Goal: Task Accomplishment & Management: Use online tool/utility

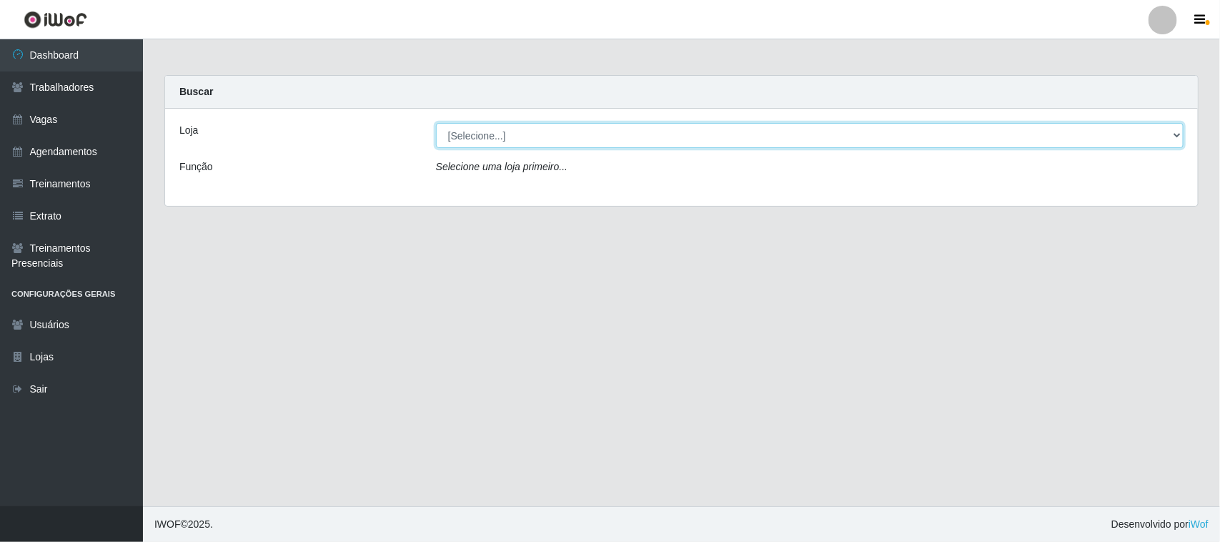
click at [498, 136] on select "[Selecione...] Nordestão - [GEOGRAPHIC_DATA]" at bounding box center [809, 135] width 747 height 25
select select "420"
click at [436, 123] on select "[Selecione...] Nordestão - [GEOGRAPHIC_DATA]" at bounding box center [809, 135] width 747 height 25
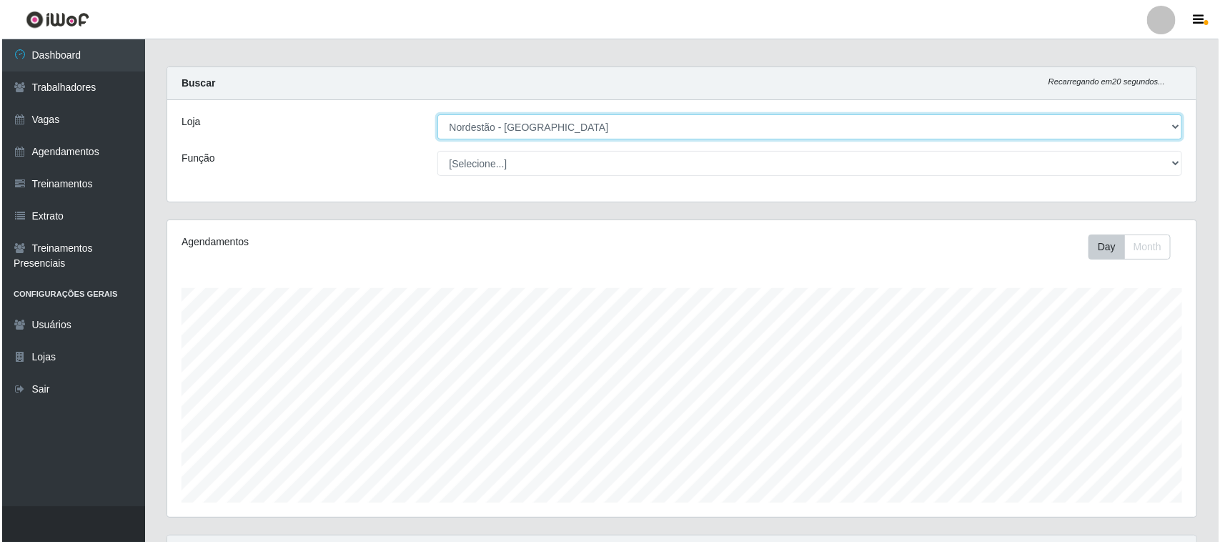
scroll to position [277, 0]
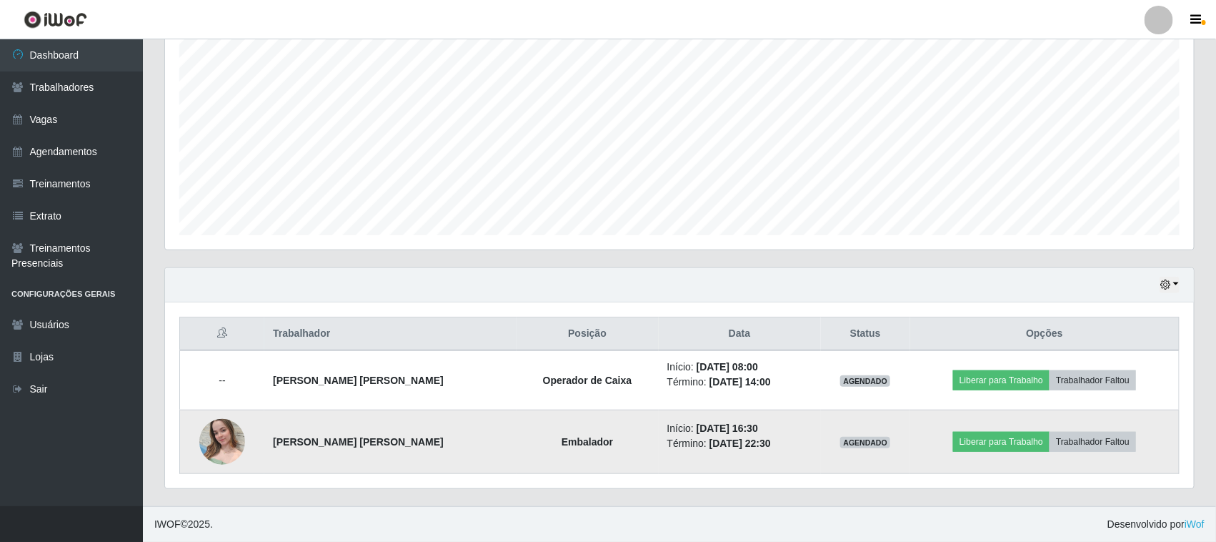
click at [219, 449] on img at bounding box center [222, 441] width 46 height 61
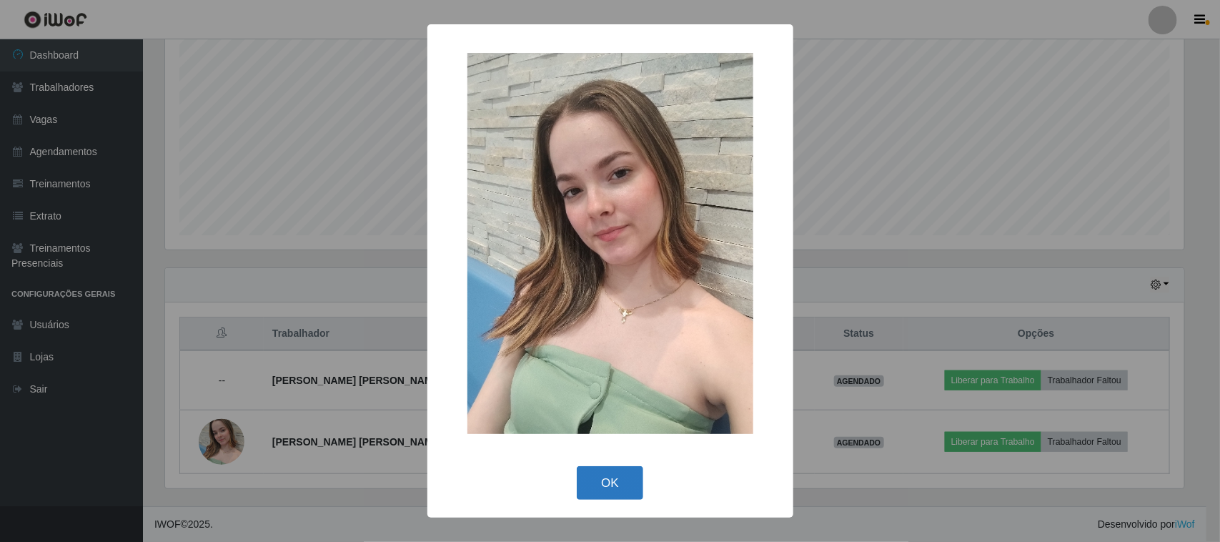
click at [602, 479] on button "OK" at bounding box center [610, 483] width 66 height 34
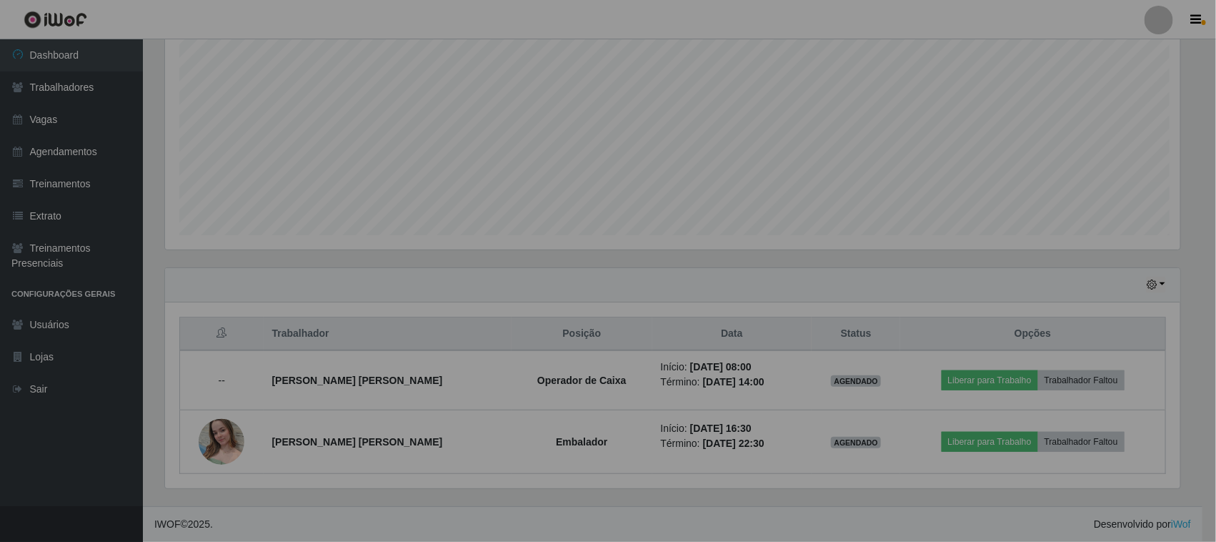
scroll to position [297, 1029]
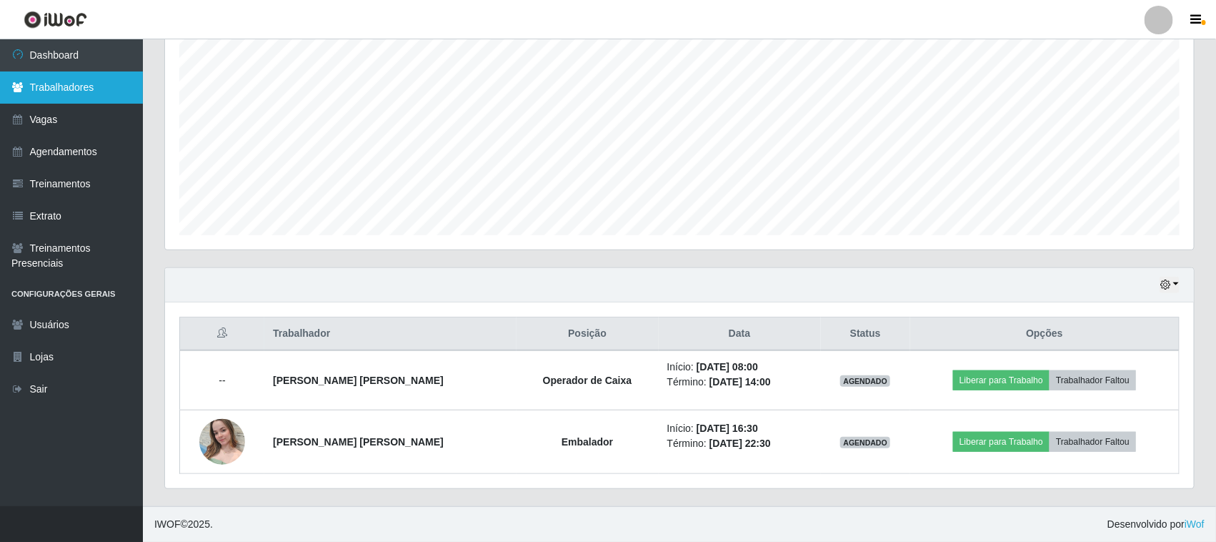
click at [75, 86] on link "Trabalhadores" at bounding box center [71, 87] width 143 height 32
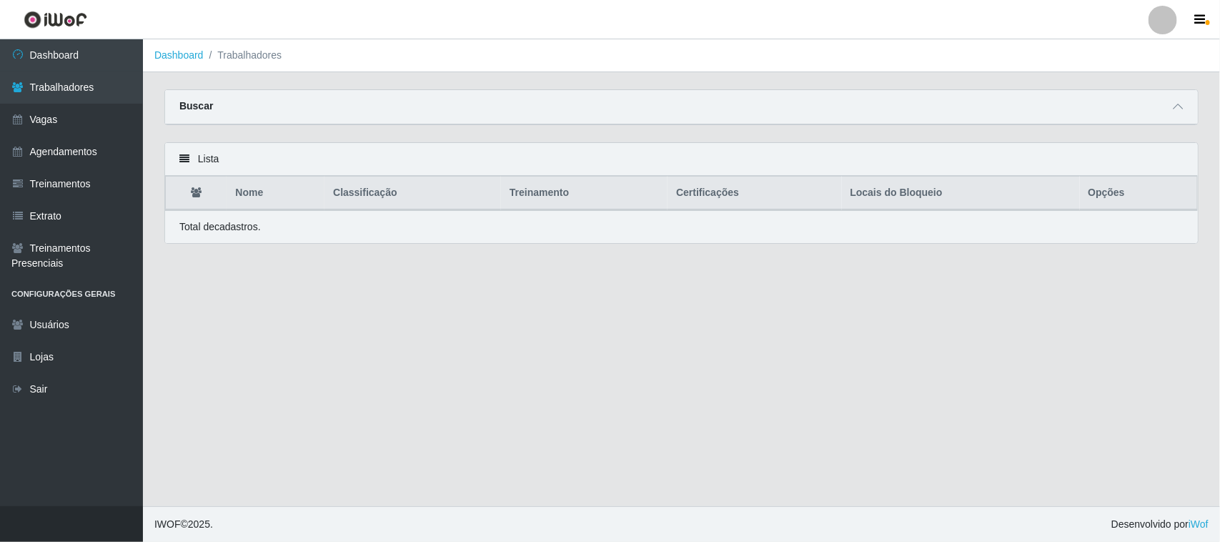
click at [251, 231] on p "Total de cadastros." at bounding box center [219, 226] width 81 height 15
click at [69, 149] on link "Agendamentos" at bounding box center [71, 152] width 143 height 32
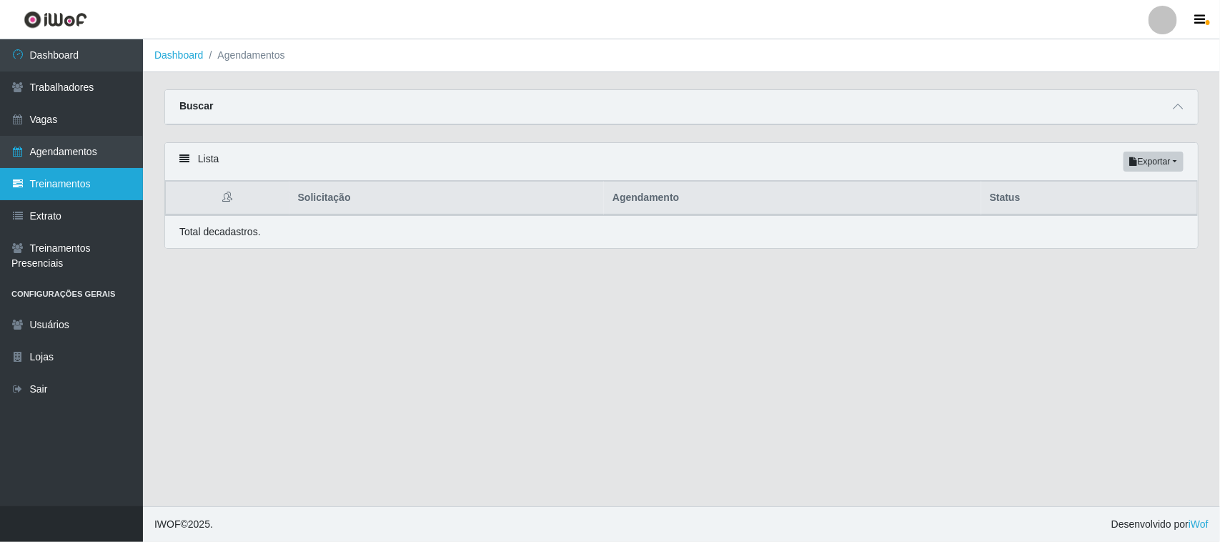
click at [84, 179] on link "Treinamentos" at bounding box center [71, 184] width 143 height 32
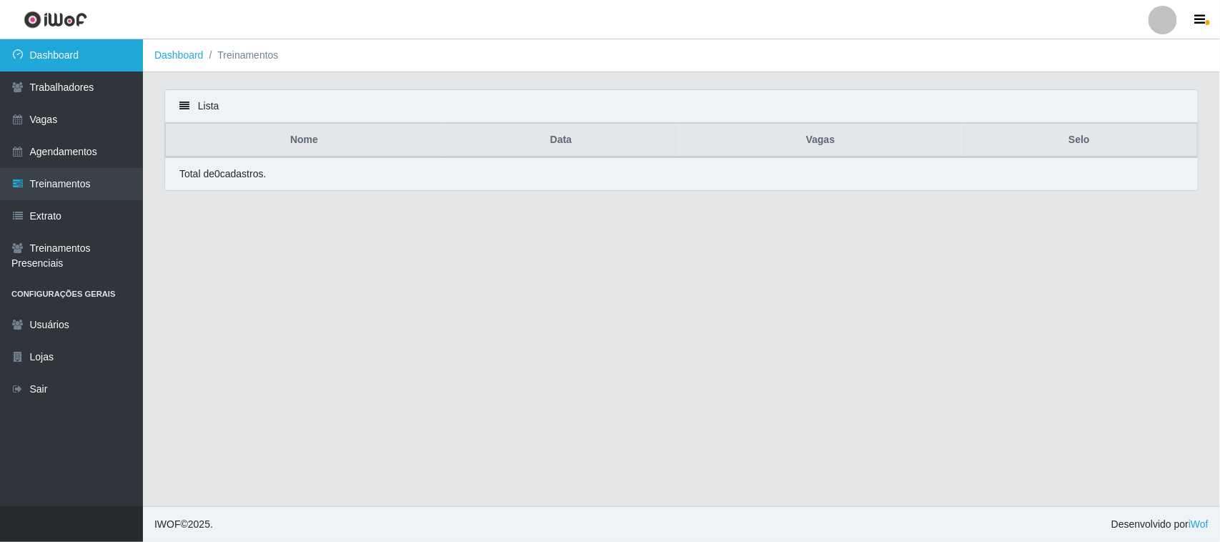
click at [72, 41] on link "Dashboard" at bounding box center [71, 55] width 143 height 32
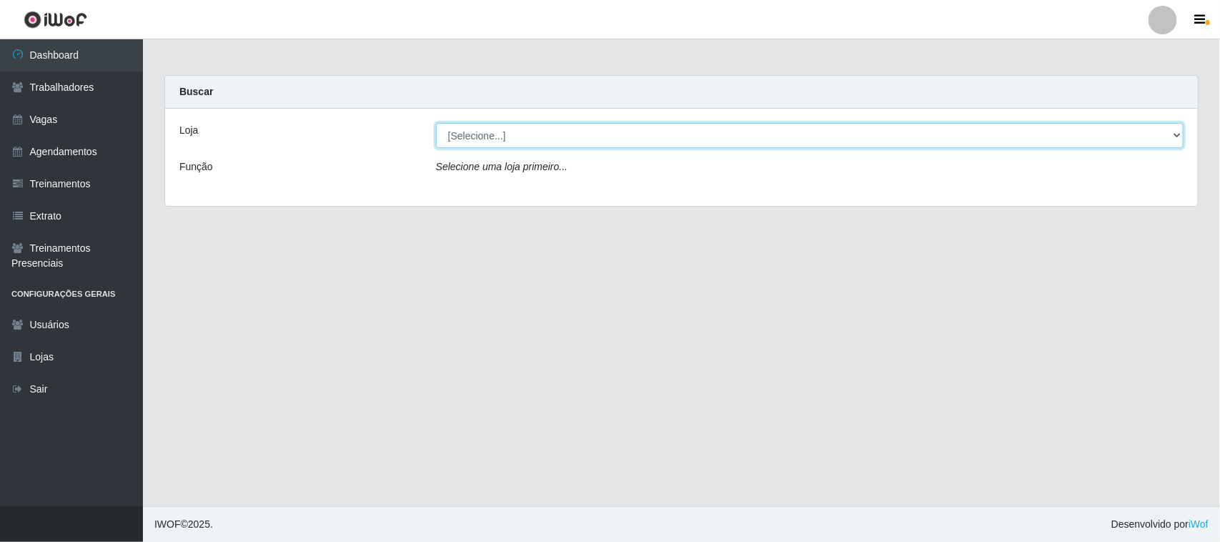
click at [1176, 133] on select "[Selecione...] Nordestão - [GEOGRAPHIC_DATA]" at bounding box center [809, 135] width 747 height 25
select select "420"
click at [436, 123] on select "[Selecione...] Nordestão - [GEOGRAPHIC_DATA]" at bounding box center [809, 135] width 747 height 25
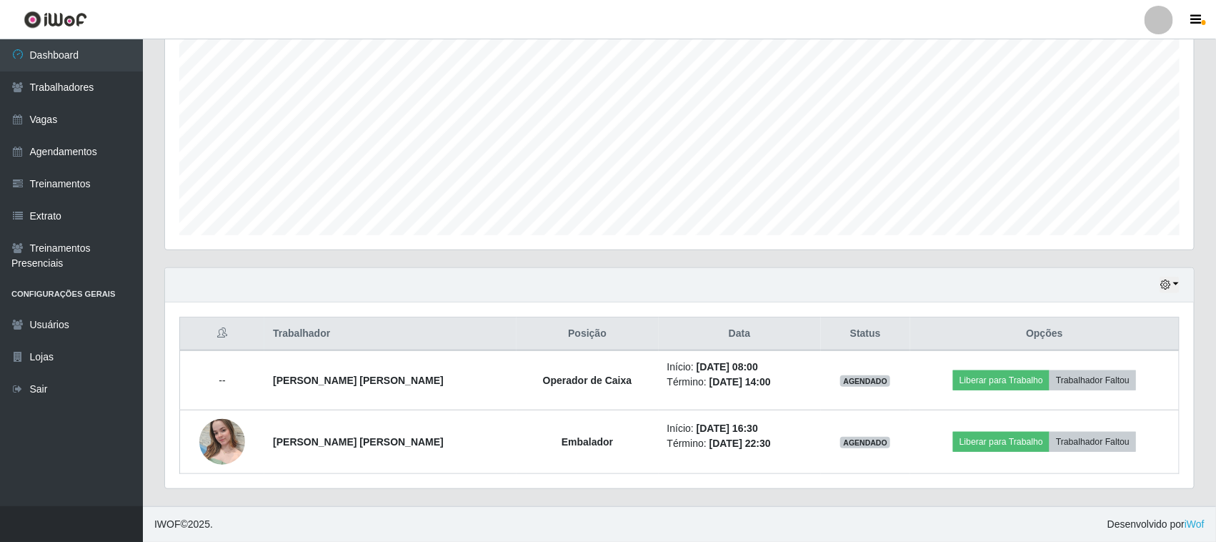
scroll to position [277, 0]
click at [1175, 281] on button "button" at bounding box center [1170, 285] width 20 height 16
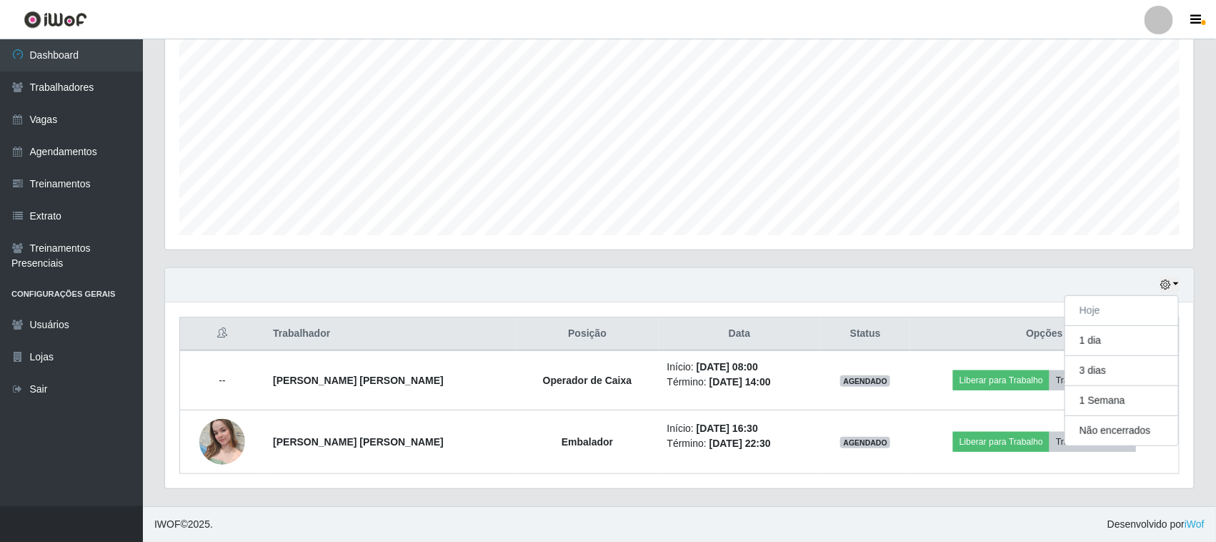
click at [927, 288] on div "Hoje 1 dia 3 dias 1 Semana Não encerrados" at bounding box center [679, 285] width 1029 height 34
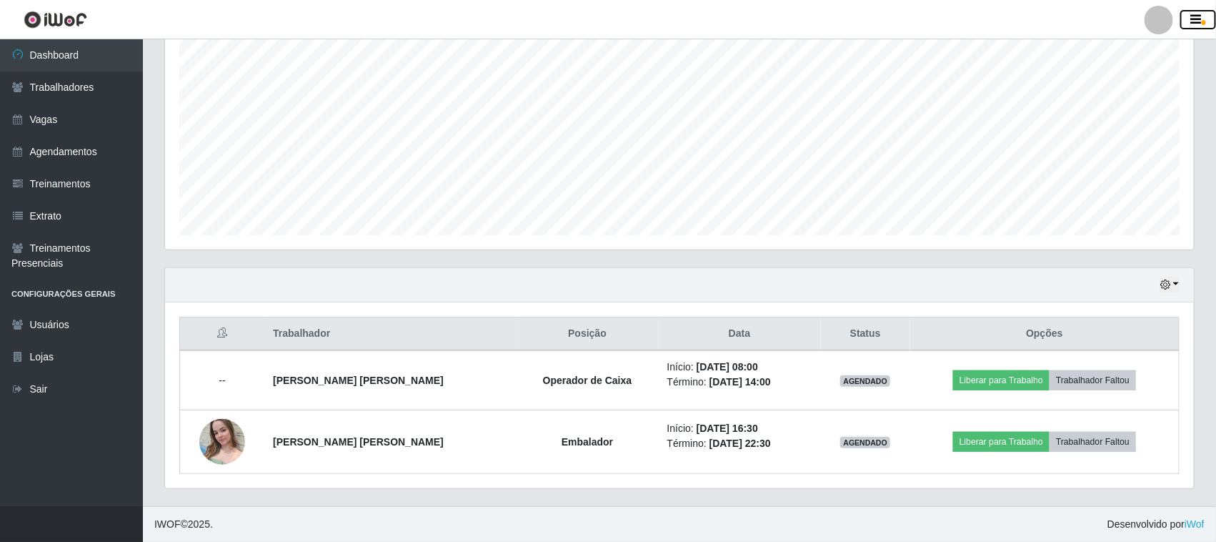
click at [1198, 16] on icon "button" at bounding box center [1196, 20] width 11 height 13
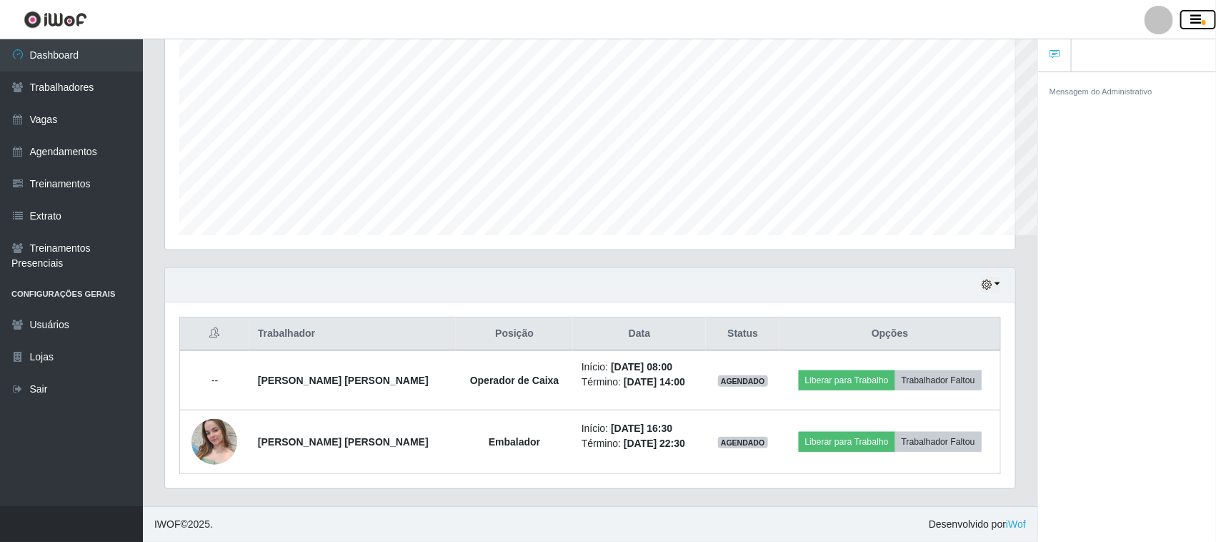
scroll to position [714259, 713705]
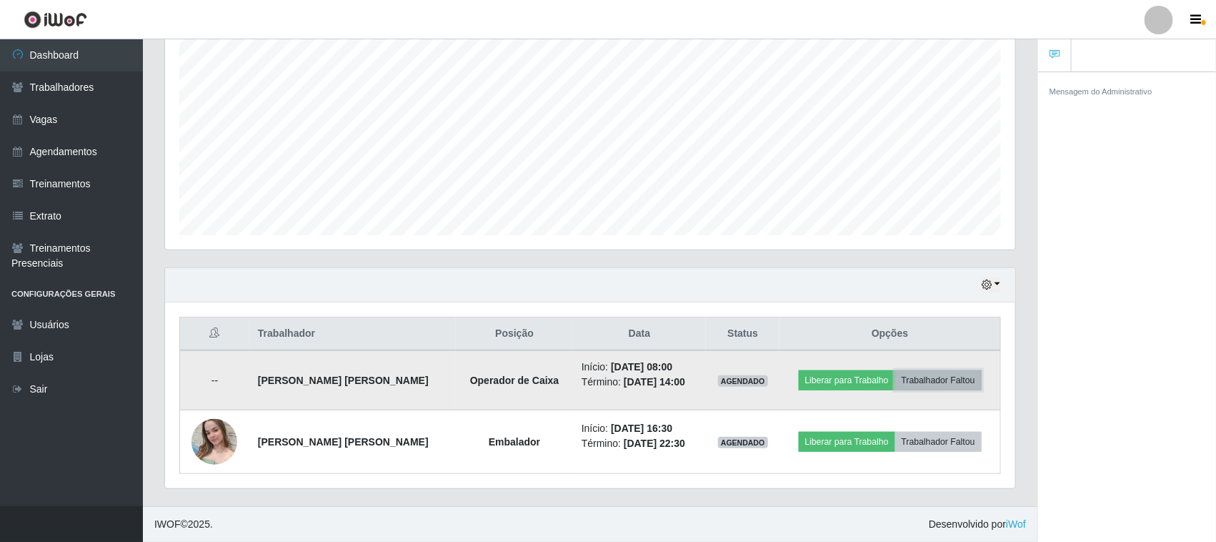
click at [918, 382] on button "Trabalhador Faltou" at bounding box center [938, 380] width 86 height 20
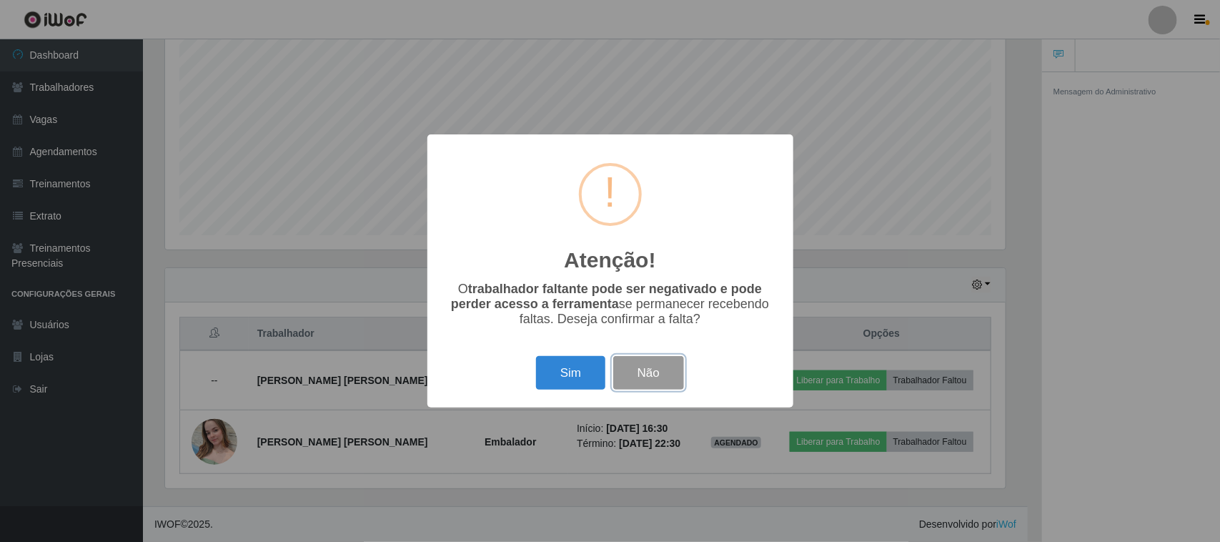
click at [658, 377] on button "Não" at bounding box center [648, 373] width 71 height 34
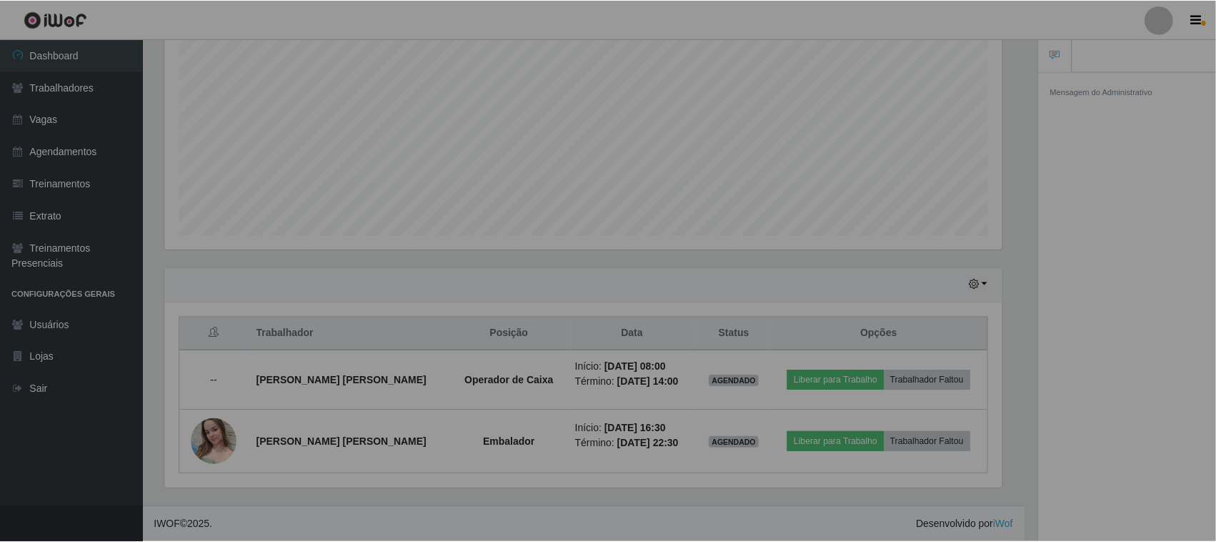
scroll to position [297, 850]
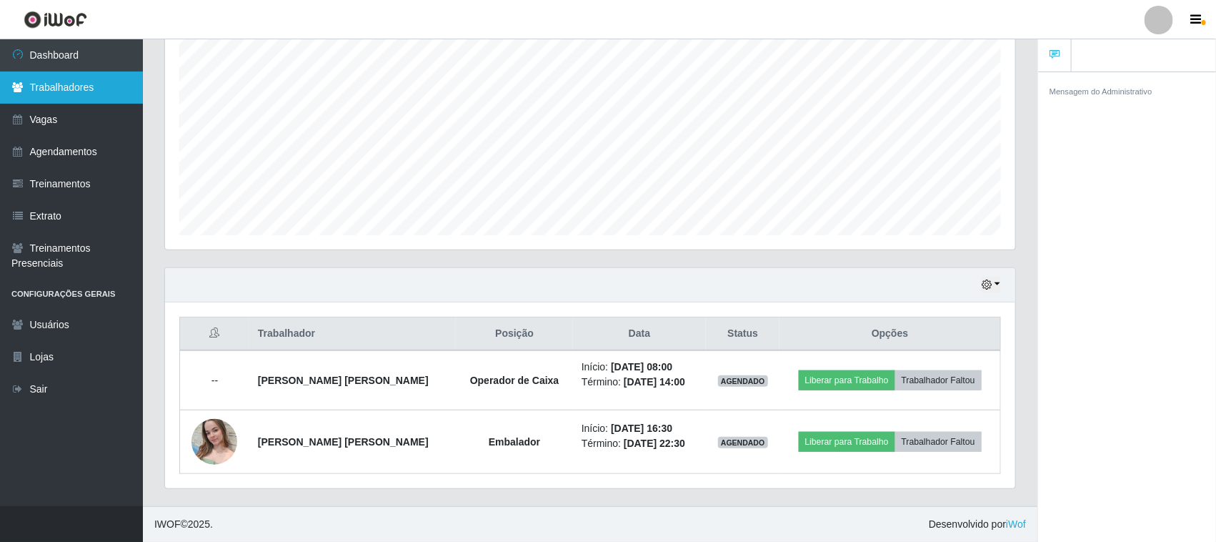
click at [101, 87] on link "Trabalhadores" at bounding box center [71, 87] width 143 height 32
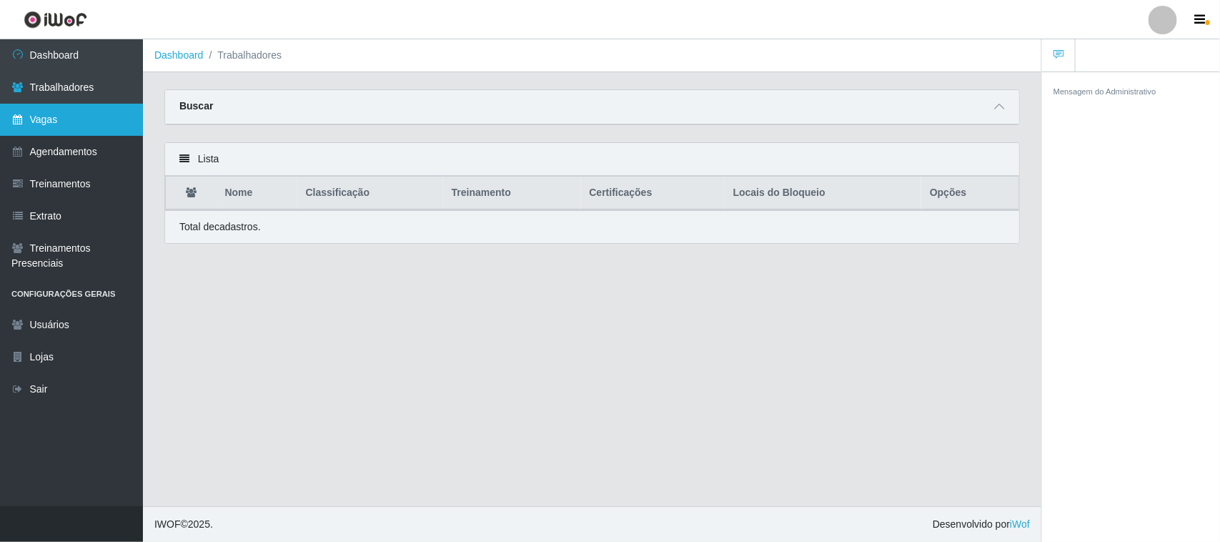
click at [70, 119] on link "Vagas" at bounding box center [71, 120] width 143 height 32
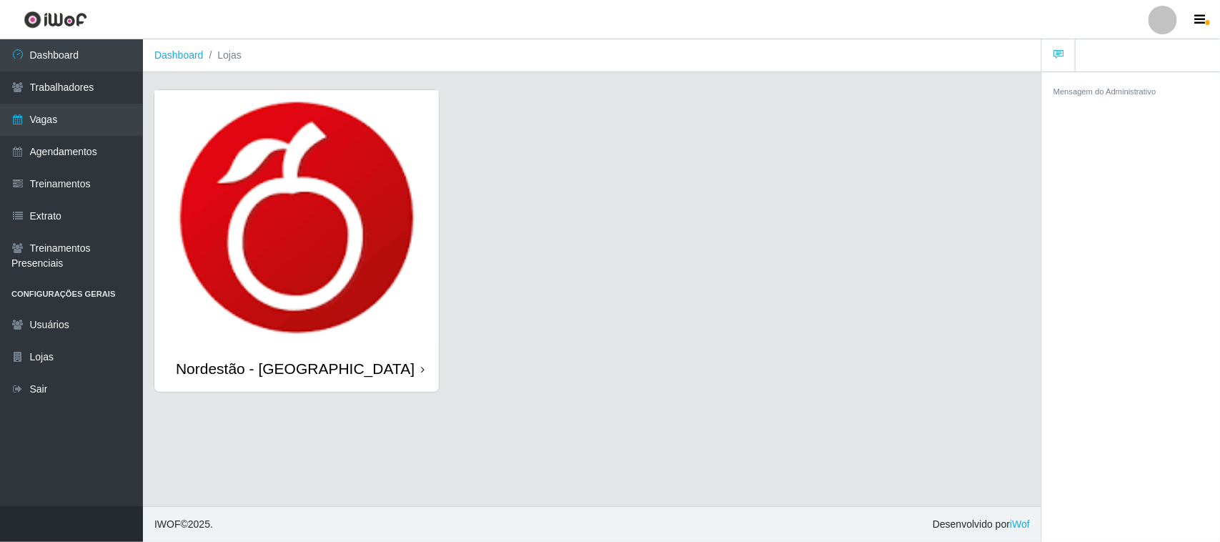
click at [421, 369] on icon at bounding box center [423, 369] width 4 height 10
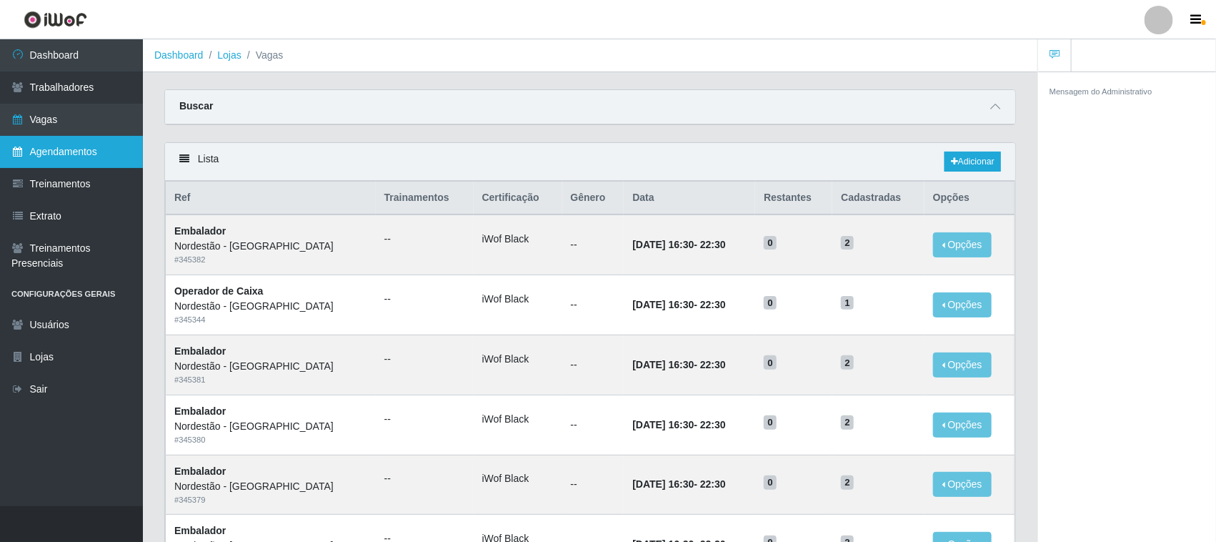
click at [100, 154] on link "Agendamentos" at bounding box center [71, 152] width 143 height 32
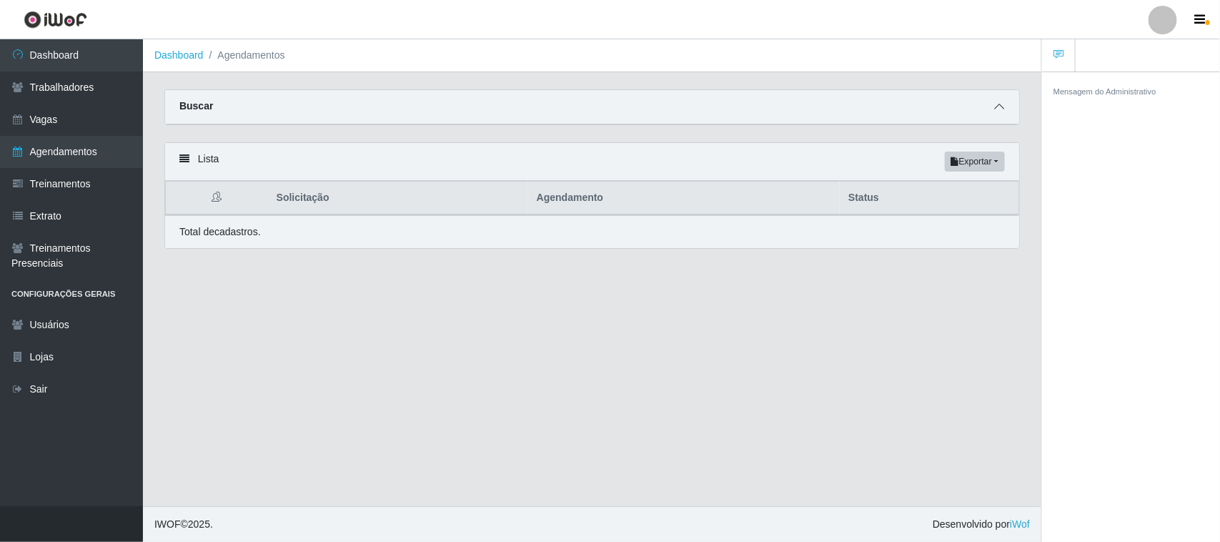
click at [1001, 105] on icon at bounding box center [999, 106] width 10 height 10
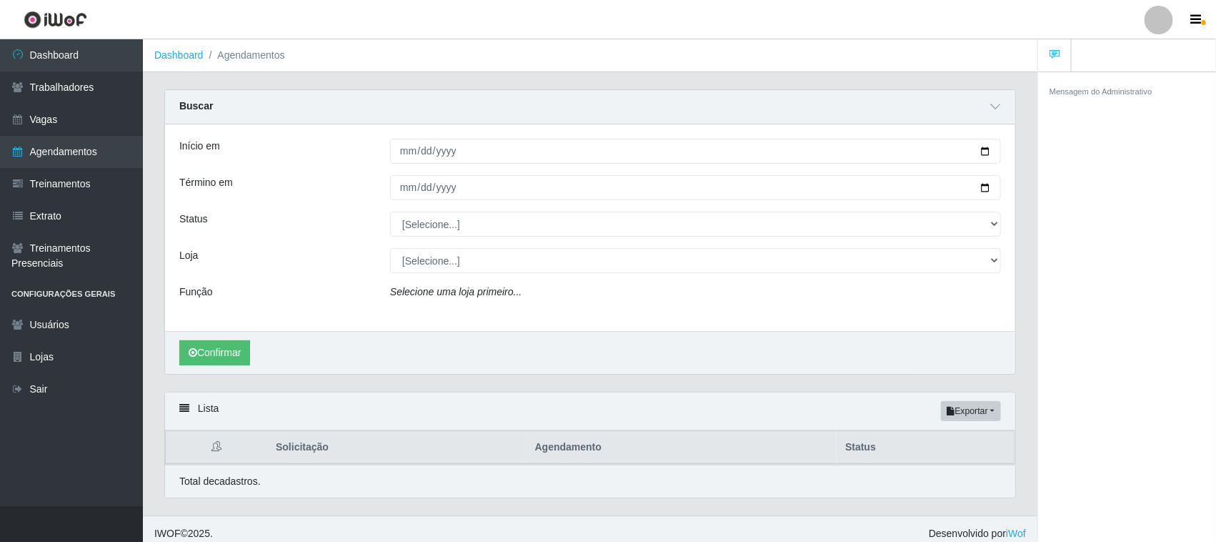
click at [1183, 291] on div "Mensagem do Administrativo" at bounding box center [1127, 308] width 178 height 475
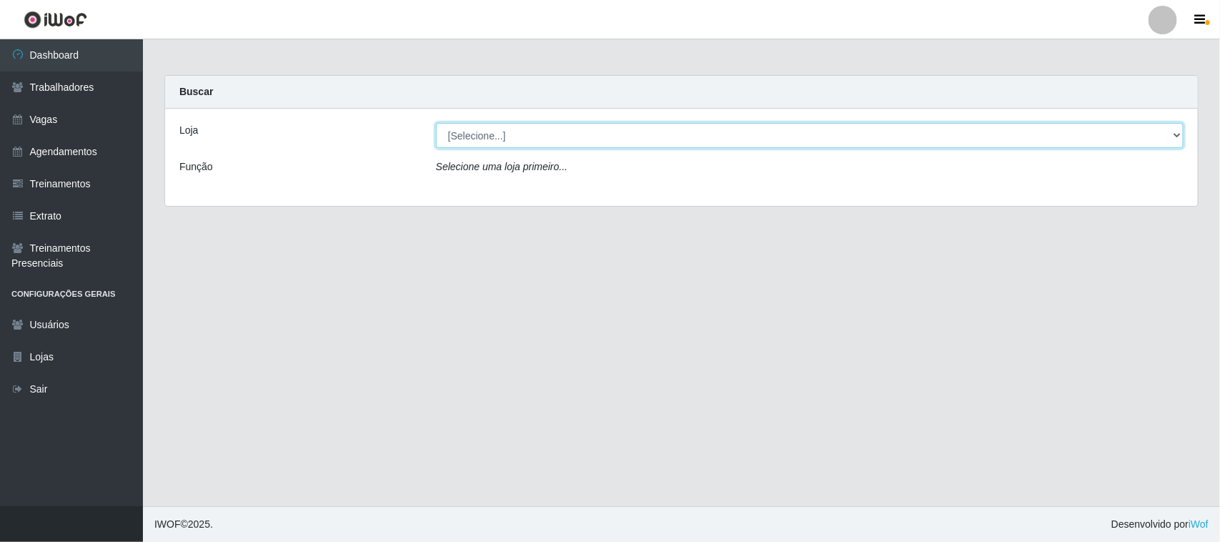
click at [1173, 136] on select "[Selecione...] Nordestão - [GEOGRAPHIC_DATA]" at bounding box center [809, 135] width 747 height 25
select select "420"
click at [436, 123] on select "[Selecione...] Nordestão - [GEOGRAPHIC_DATA]" at bounding box center [809, 135] width 747 height 25
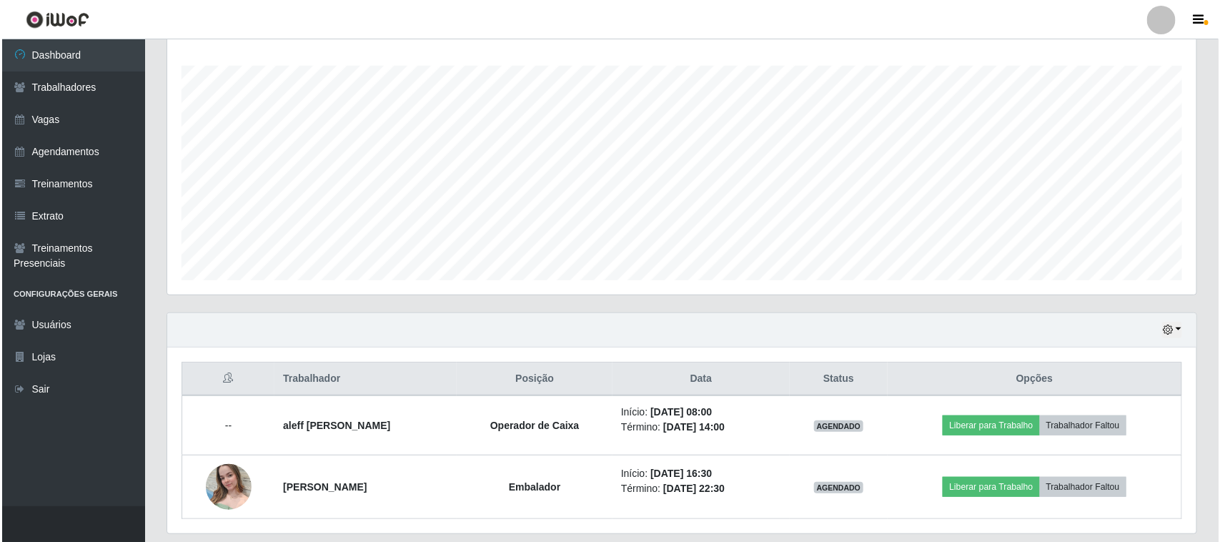
scroll to position [277, 0]
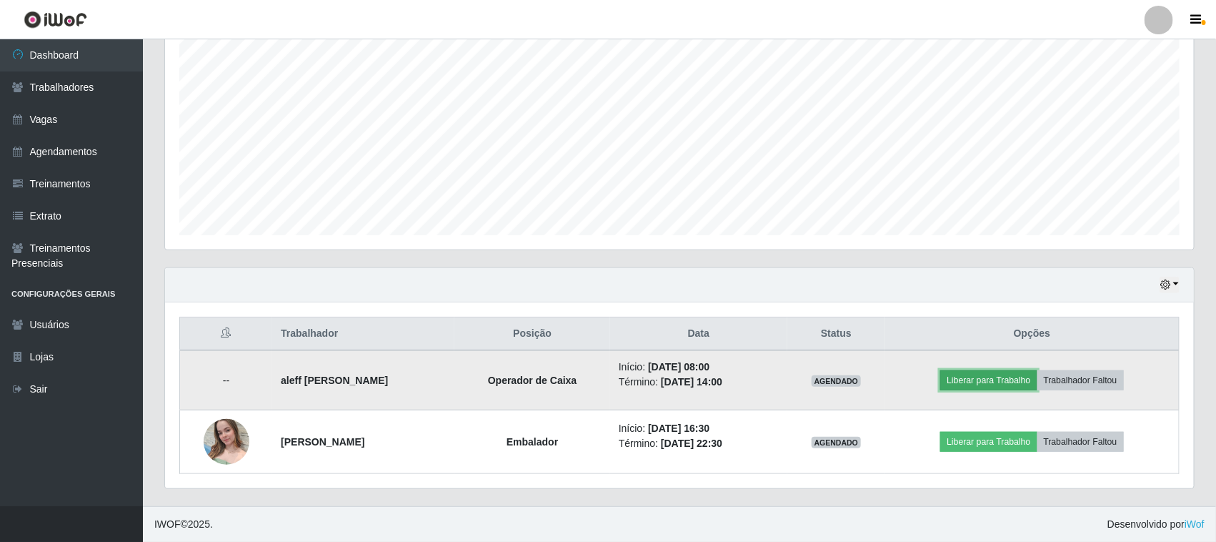
click at [990, 384] on button "Liberar para Trabalho" at bounding box center [988, 380] width 96 height 20
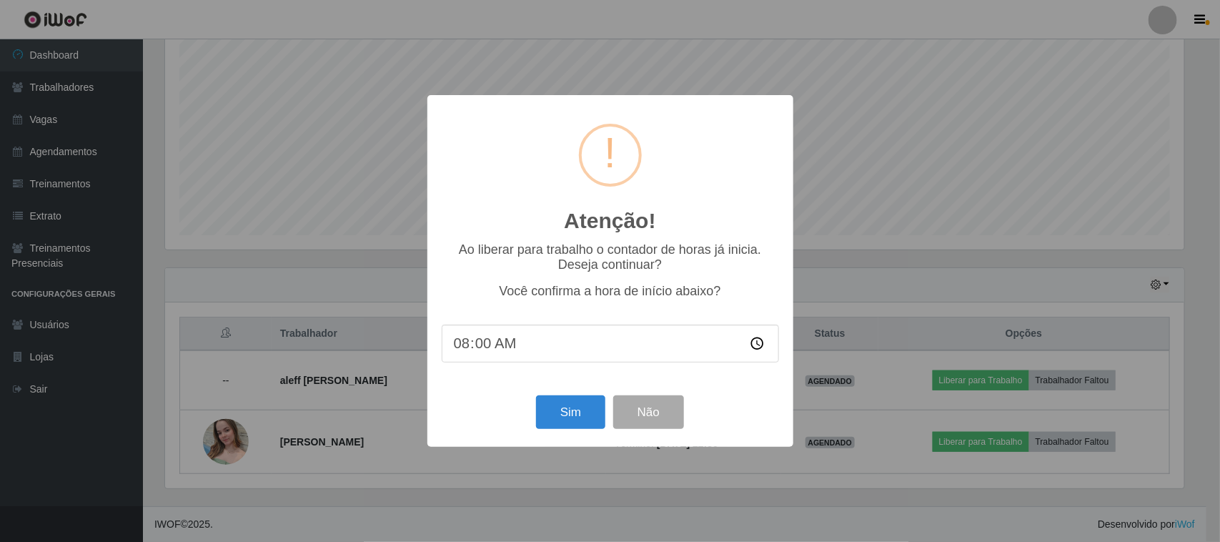
click at [493, 344] on input "08:00" at bounding box center [610, 343] width 337 height 38
type input "08:01"
click at [570, 419] on button "Sim" at bounding box center [570, 412] width 69 height 34
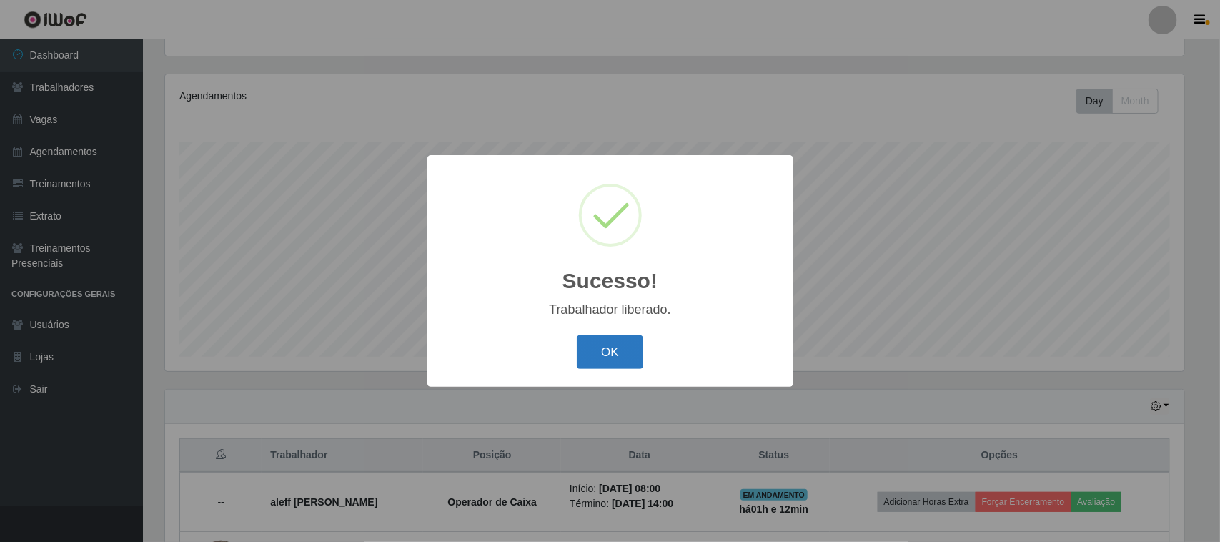
click at [609, 354] on button "OK" at bounding box center [610, 352] width 66 height 34
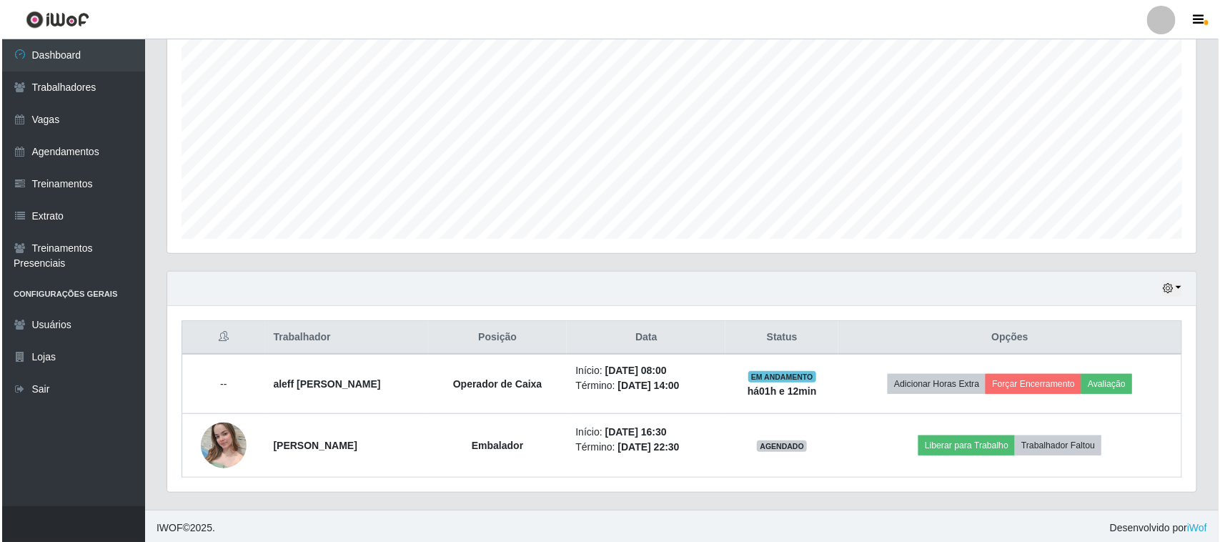
scroll to position [277, 0]
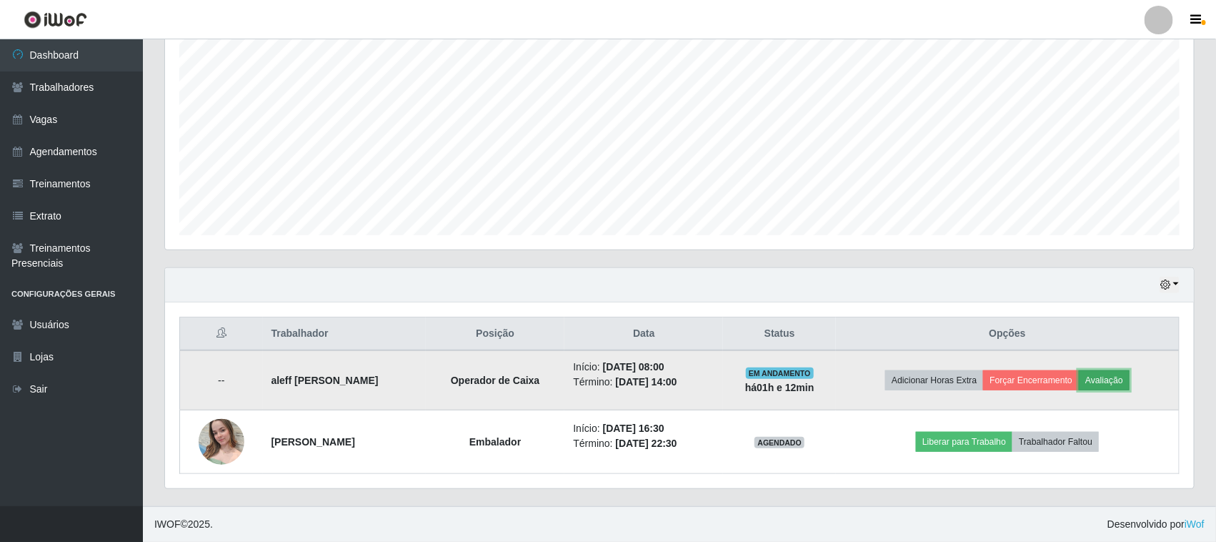
click at [1118, 386] on button "Avaliação" at bounding box center [1104, 380] width 51 height 20
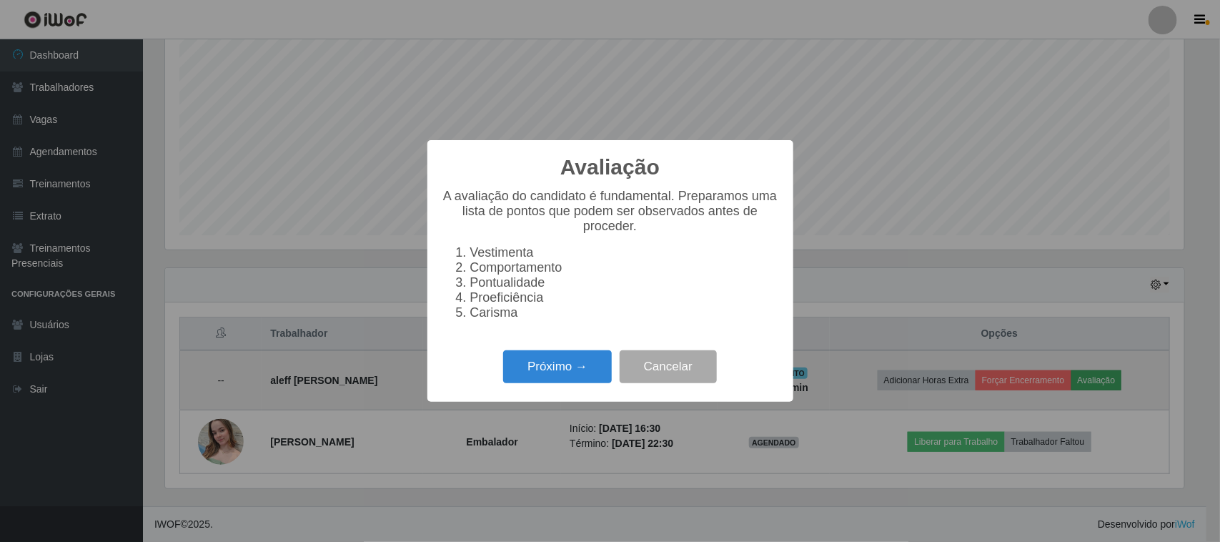
scroll to position [297, 1019]
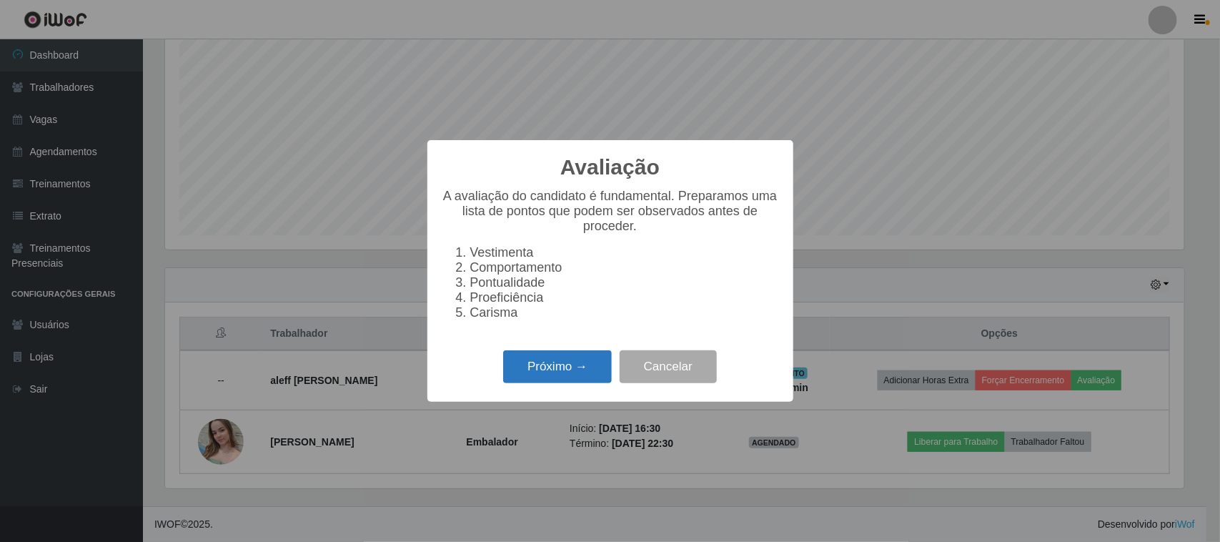
click at [554, 379] on button "Próximo →" at bounding box center [557, 367] width 109 height 34
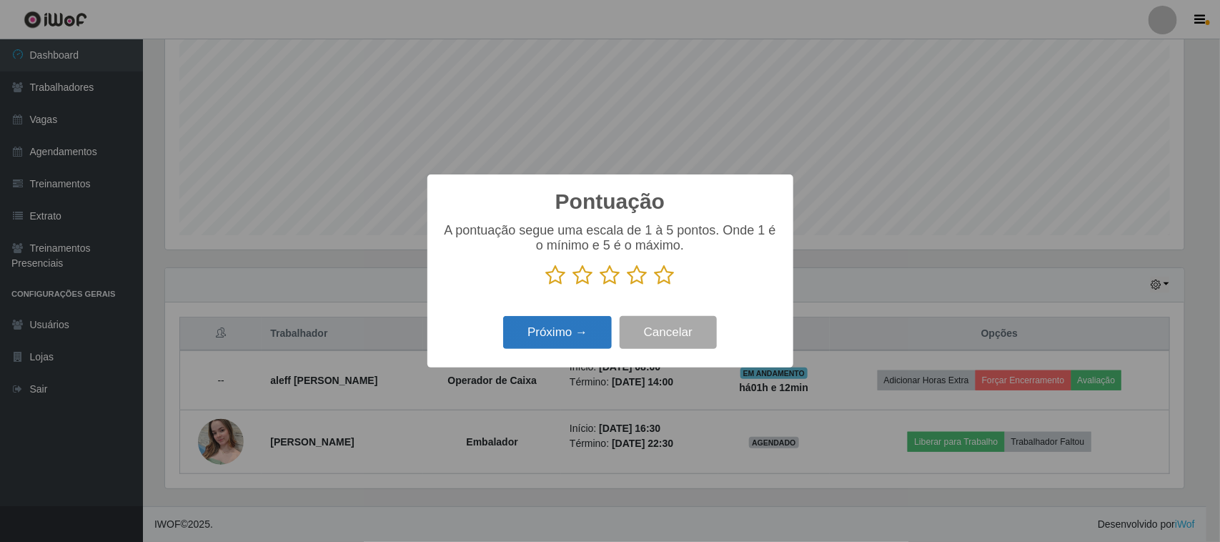
click at [555, 336] on button "Próximo →" at bounding box center [557, 333] width 109 height 34
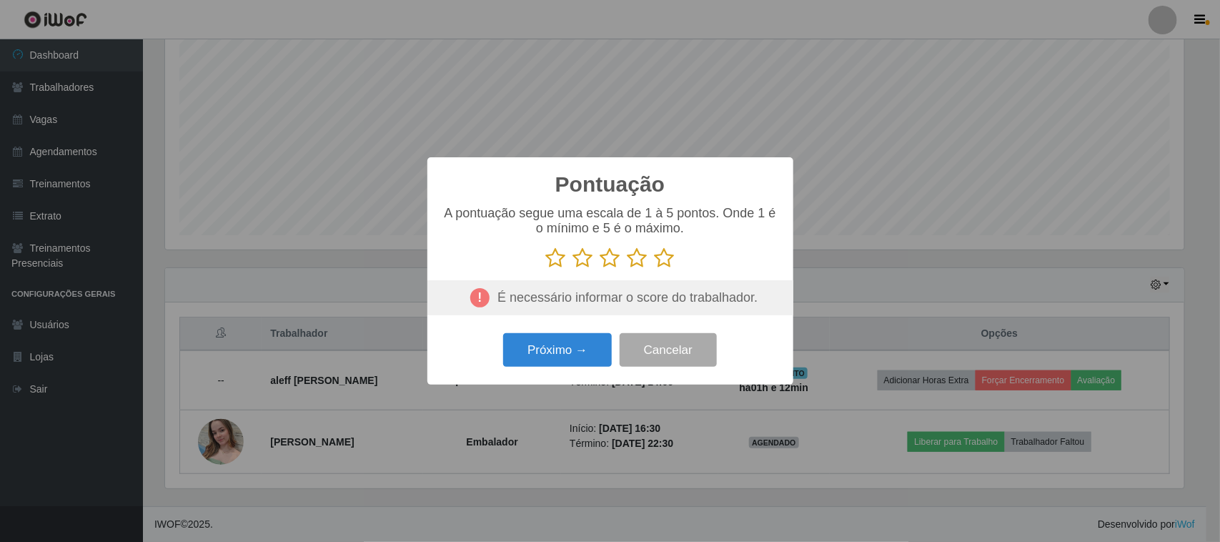
click at [550, 259] on icon at bounding box center [556, 257] width 20 height 21
click at [546, 269] on input "radio" at bounding box center [546, 269] width 0 height 0
click at [563, 355] on button "Próximo →" at bounding box center [557, 350] width 109 height 34
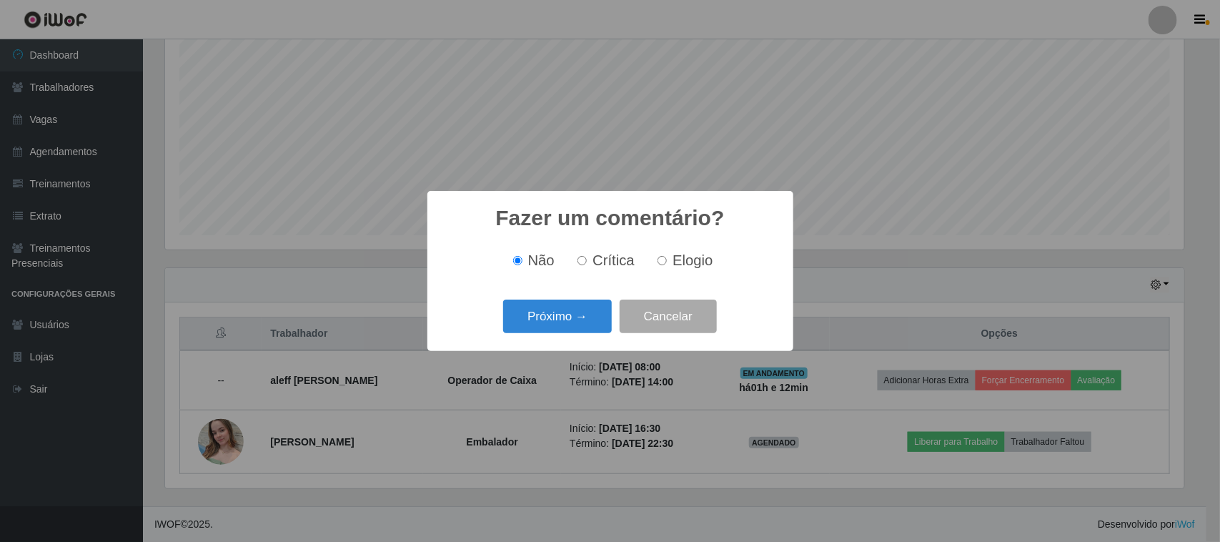
click at [583, 262] on input "Crítica" at bounding box center [581, 260] width 9 height 9
radio input "true"
click at [559, 318] on button "Próximo →" at bounding box center [557, 316] width 109 height 34
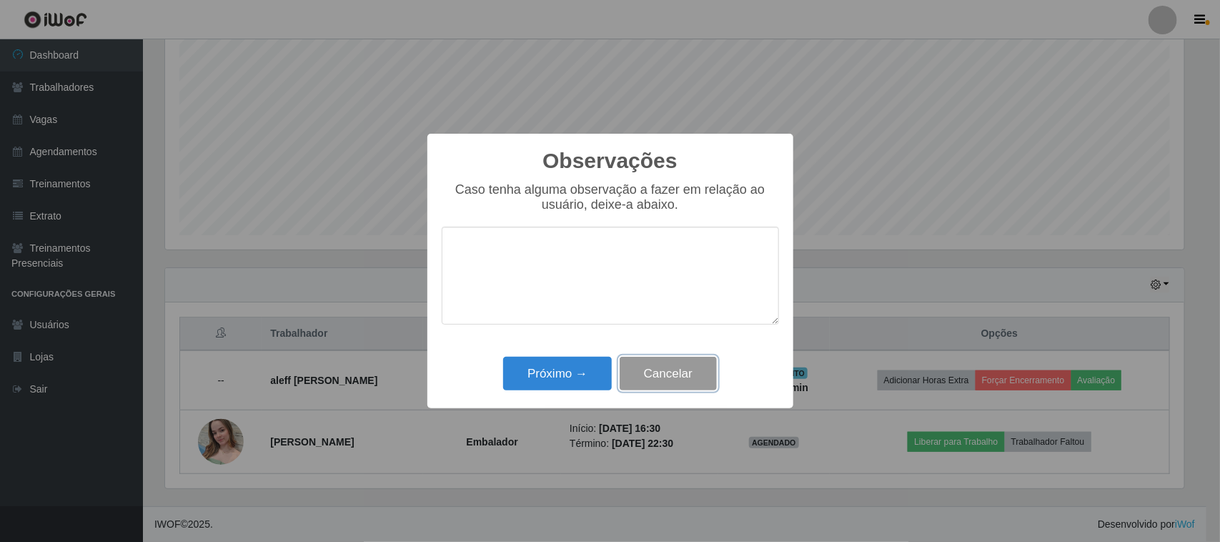
drag, startPoint x: 679, startPoint y: 372, endPoint x: 806, endPoint y: 376, distance: 127.3
click at [680, 372] on button "Cancelar" at bounding box center [668, 374] width 97 height 34
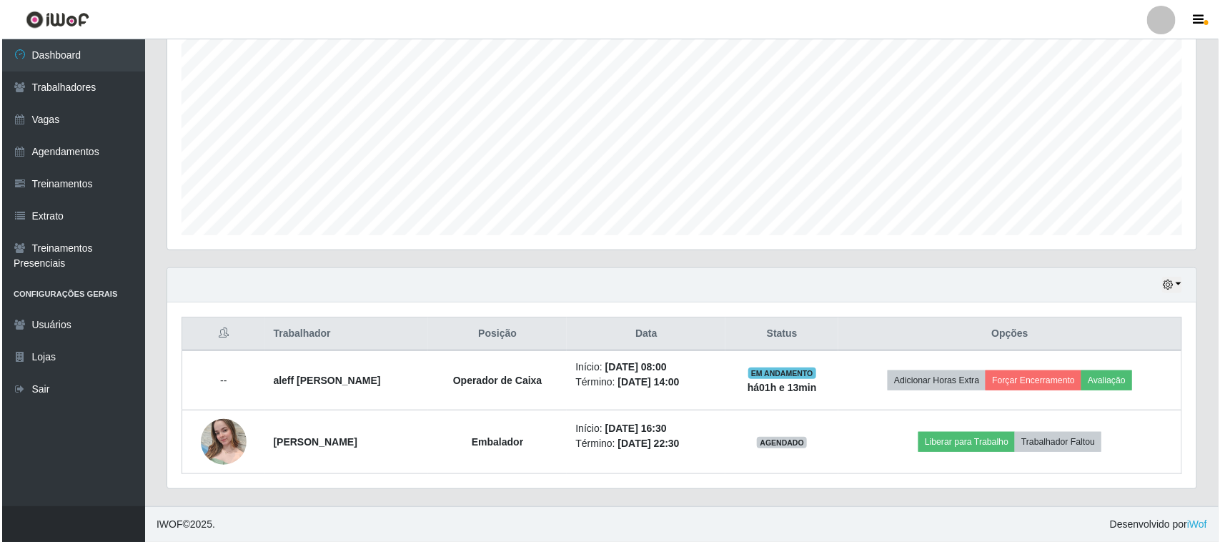
scroll to position [297, 1029]
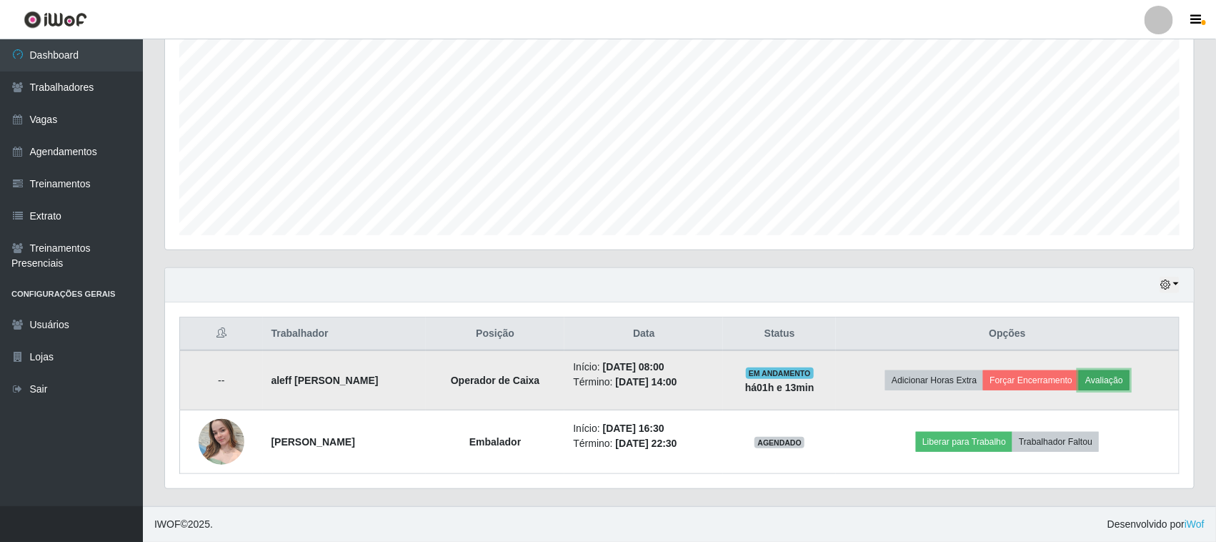
click at [1117, 377] on button "Avaliação" at bounding box center [1104, 380] width 51 height 20
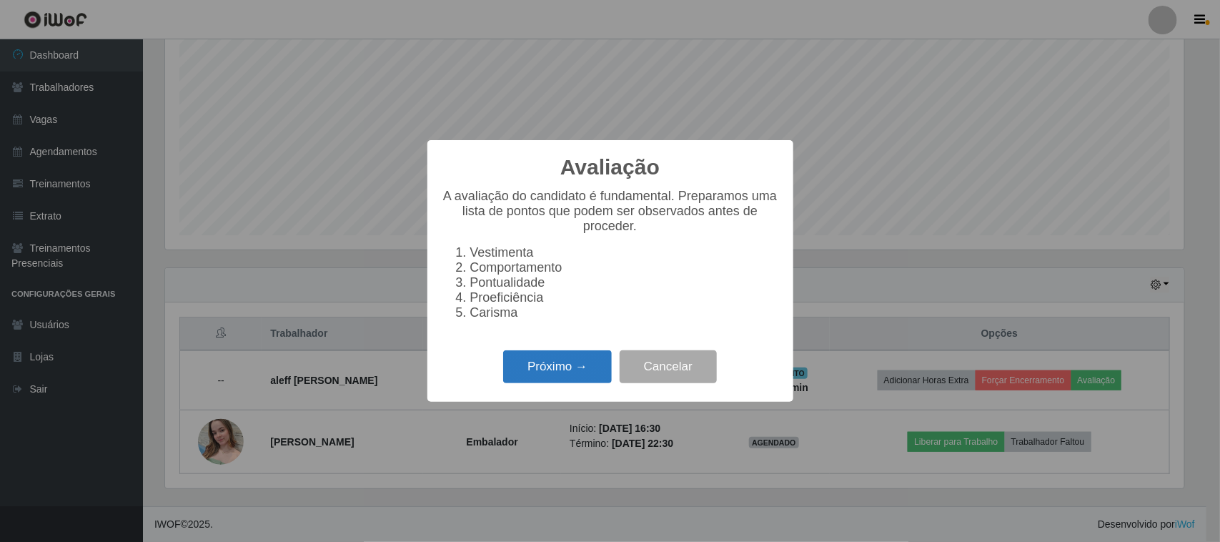
click at [572, 373] on button "Próximo →" at bounding box center [557, 367] width 109 height 34
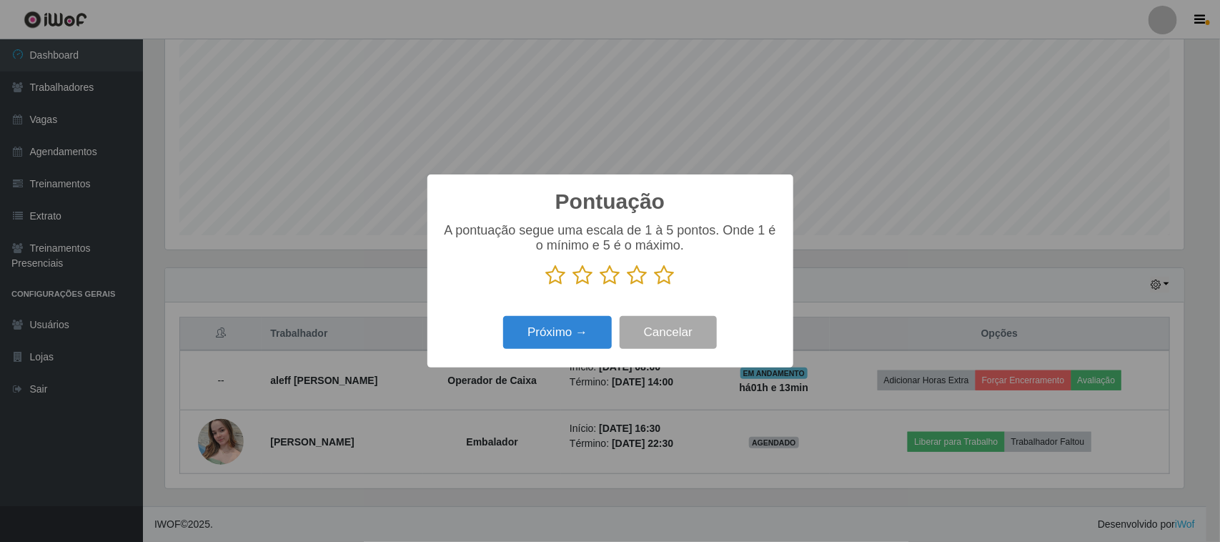
click at [667, 276] on icon at bounding box center [665, 274] width 20 height 21
click at [655, 286] on input "radio" at bounding box center [655, 286] width 0 height 0
click at [580, 332] on button "Próximo →" at bounding box center [557, 333] width 109 height 34
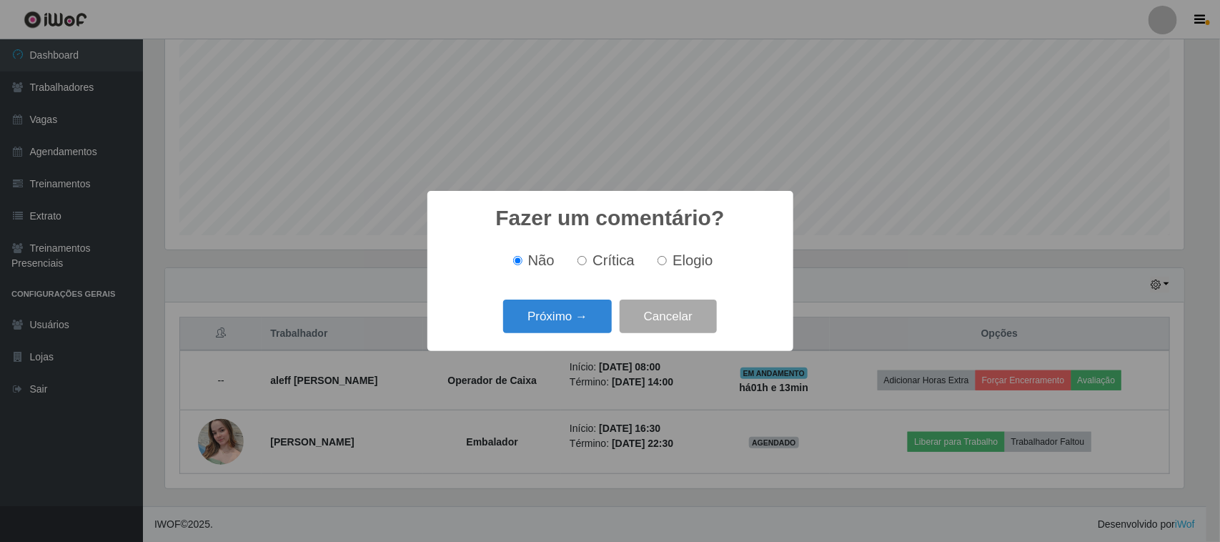
click at [591, 262] on label "Crítica" at bounding box center [603, 260] width 63 height 16
click at [587, 262] on input "Crítica" at bounding box center [581, 260] width 9 height 9
radio input "true"
click at [564, 320] on button "Próximo →" at bounding box center [557, 316] width 109 height 34
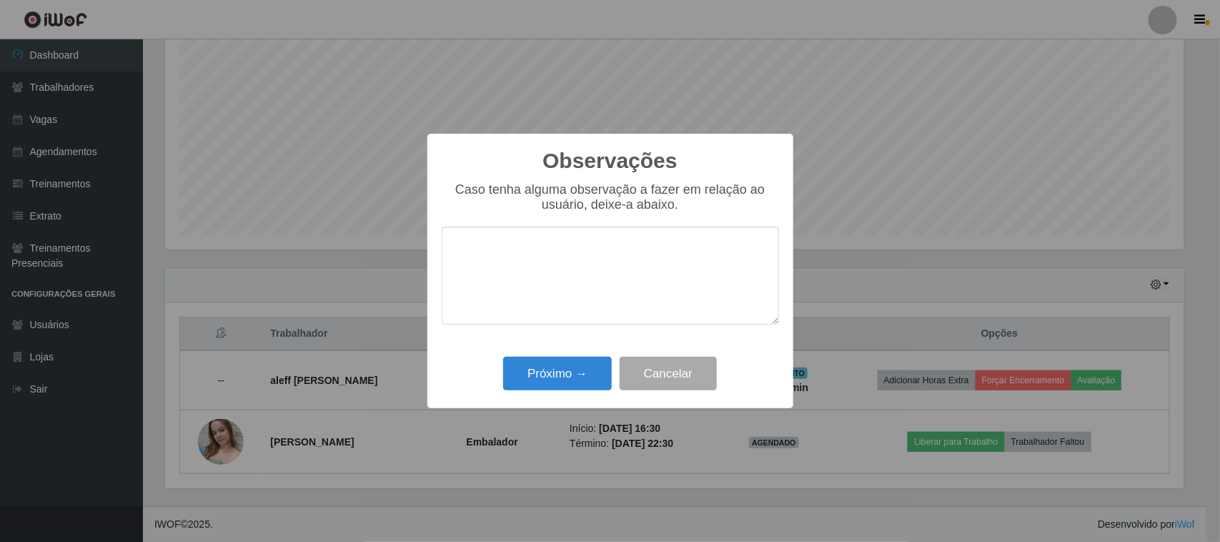
click at [511, 274] on textarea at bounding box center [610, 276] width 337 height 98
type textarea "o mesmo não estava apto a função de operador de caixa."
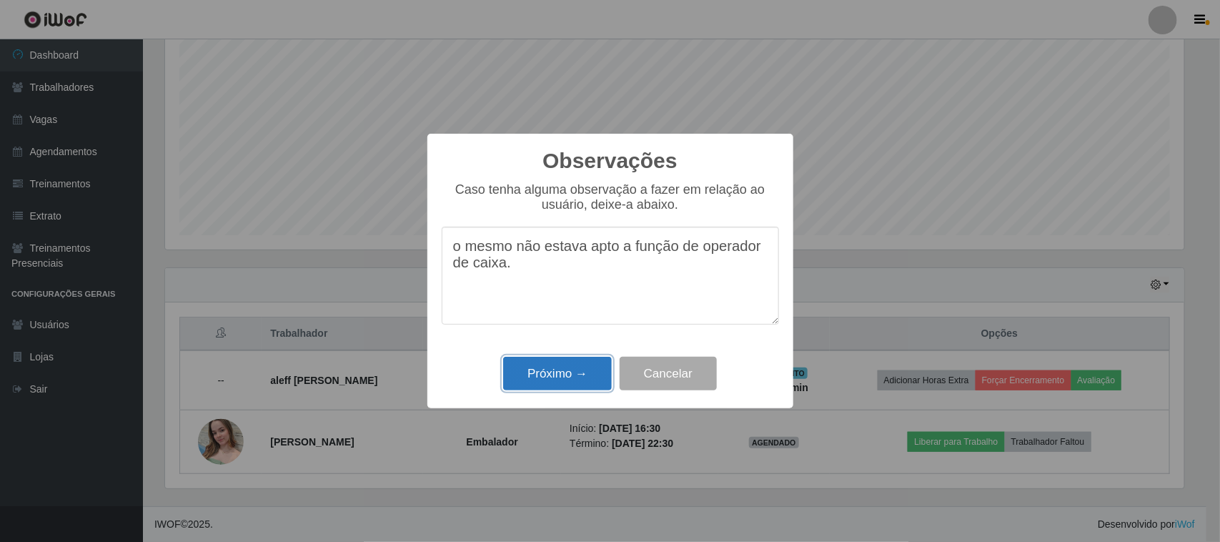
click at [583, 370] on button "Próximo →" at bounding box center [557, 374] width 109 height 34
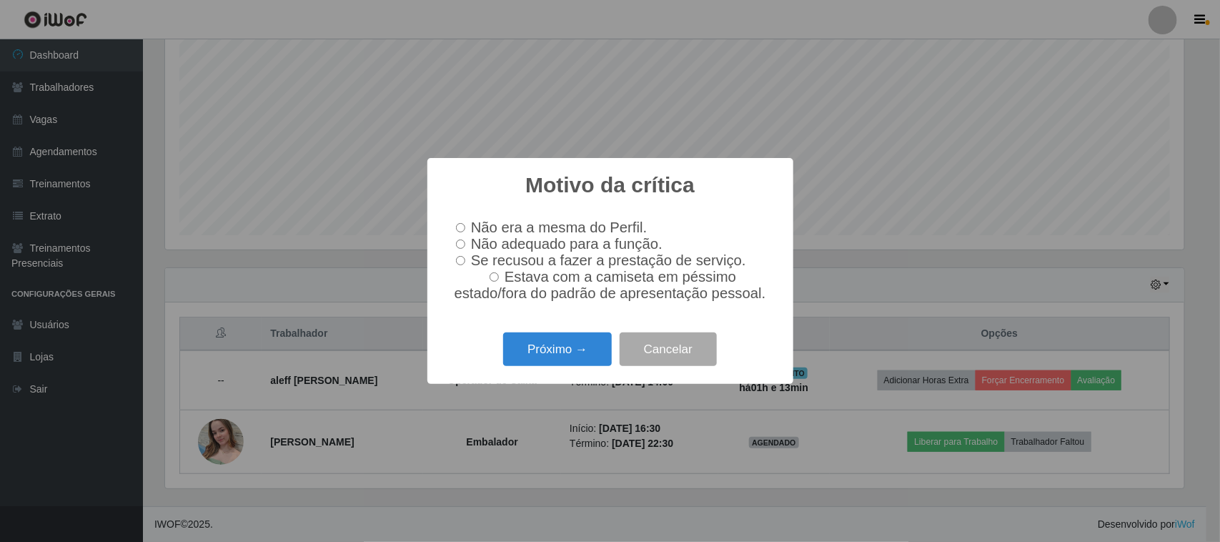
click at [462, 242] on input "Não adequado para a função." at bounding box center [460, 243] width 9 height 9
radio input "true"
click at [559, 350] on button "Próximo →" at bounding box center [557, 349] width 109 height 34
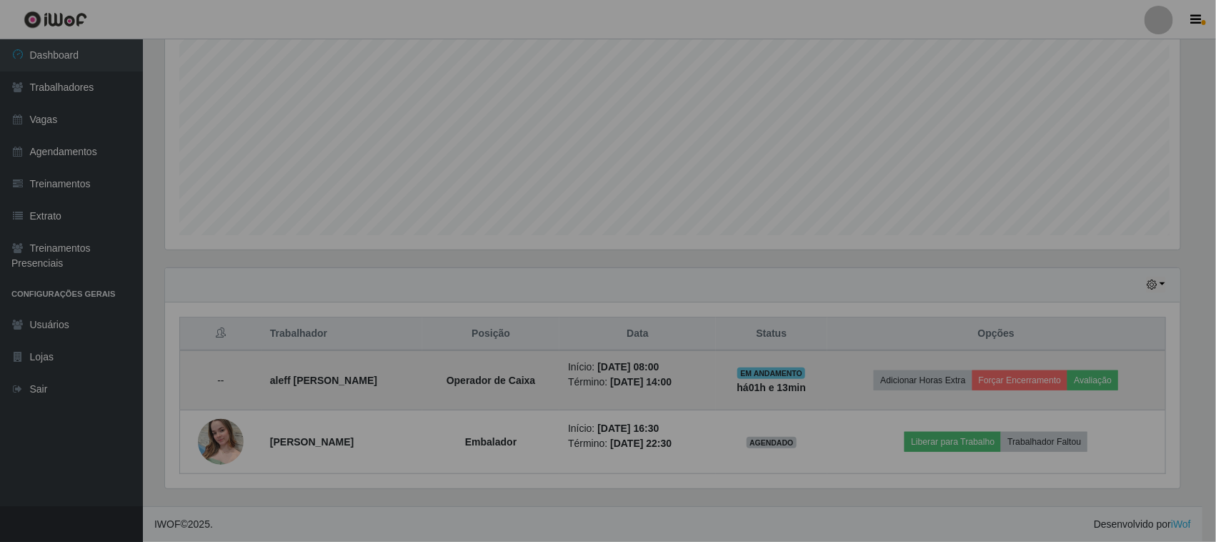
scroll to position [297, 1029]
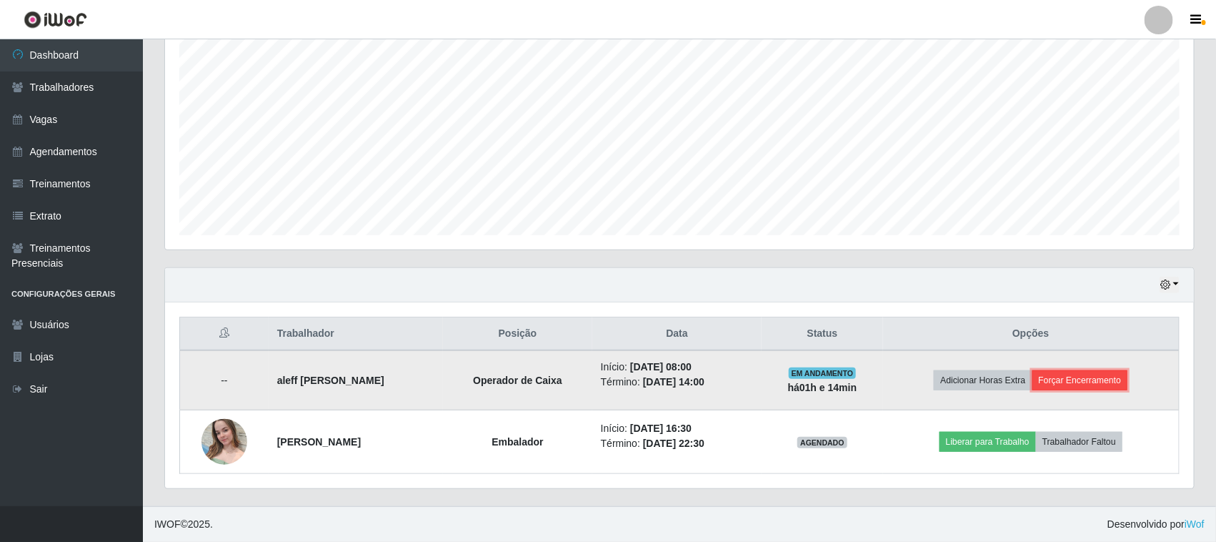
click at [1093, 380] on button "Forçar Encerramento" at bounding box center [1081, 380] width 96 height 20
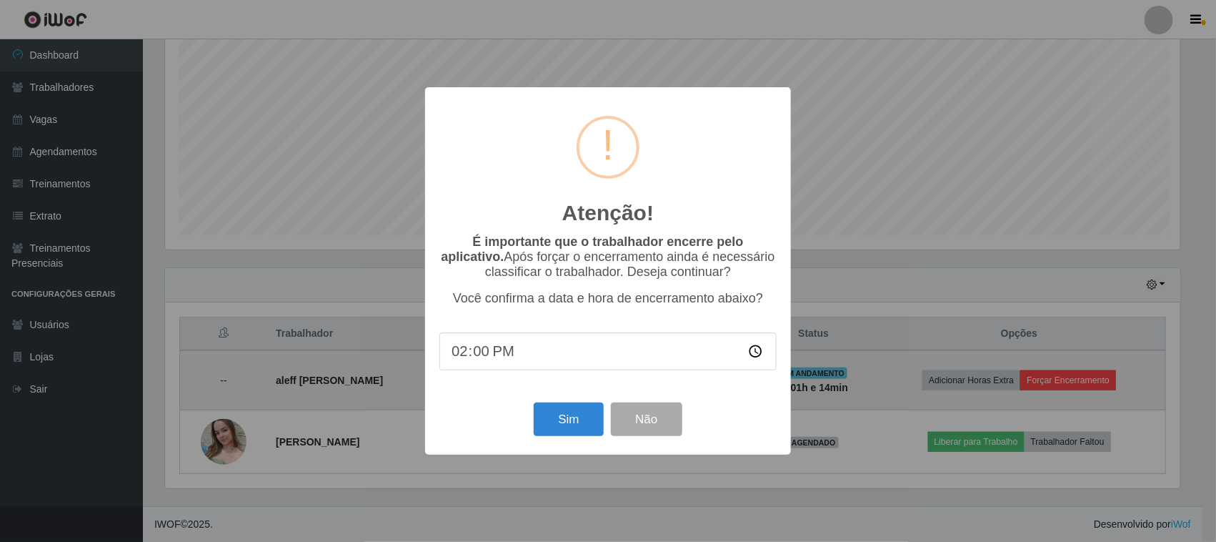
scroll to position [297, 1019]
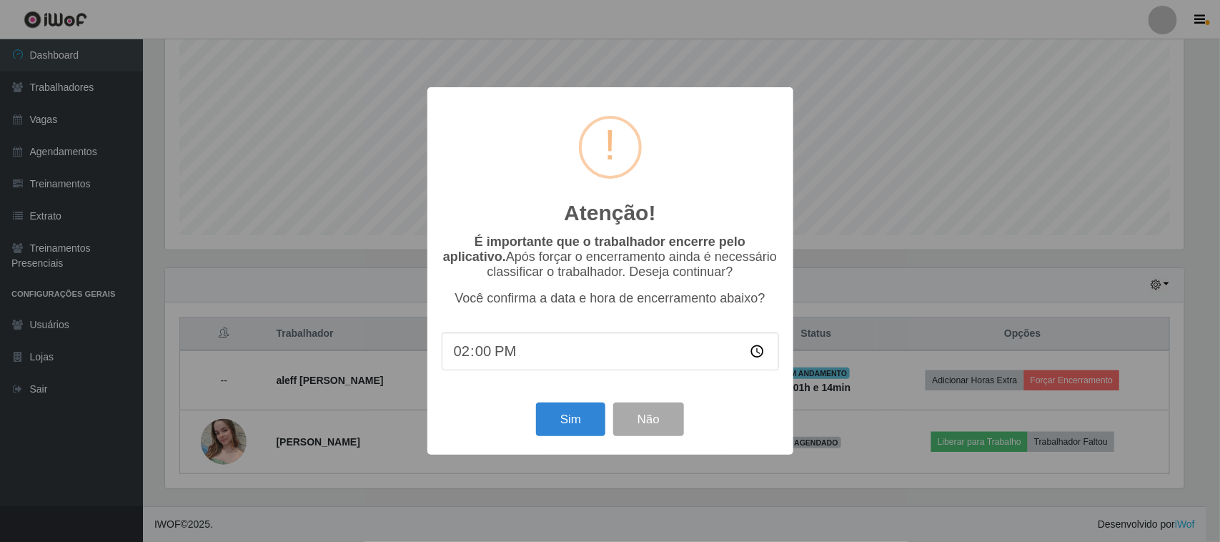
click at [519, 352] on input "14:00" at bounding box center [610, 351] width 337 height 38
drag, startPoint x: 519, startPoint y: 352, endPoint x: 512, endPoint y: 362, distance: 11.7
click at [519, 355] on input "14:00" at bounding box center [610, 351] width 337 height 38
drag, startPoint x: 506, startPoint y: 362, endPoint x: 484, endPoint y: 359, distance: 22.3
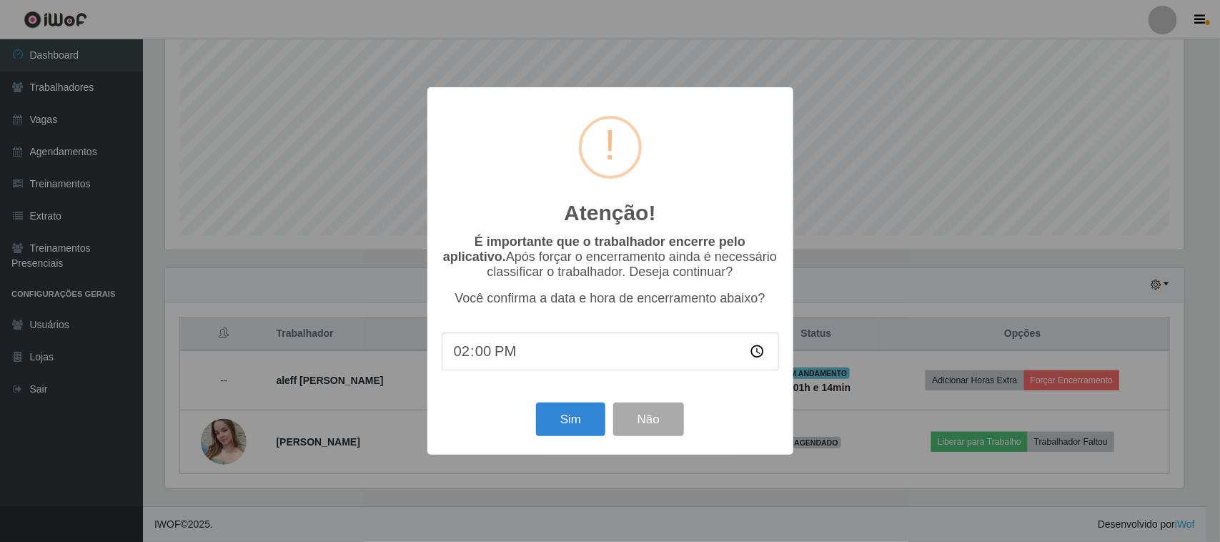
click at [506, 361] on input "14:00" at bounding box center [610, 351] width 337 height 38
drag, startPoint x: 480, startPoint y: 358, endPoint x: 487, endPoint y: 355, distance: 7.7
click at [482, 357] on input "14:00" at bounding box center [610, 351] width 337 height 38
click at [458, 352] on input "time" at bounding box center [610, 351] width 337 height 38
type input "08:02"
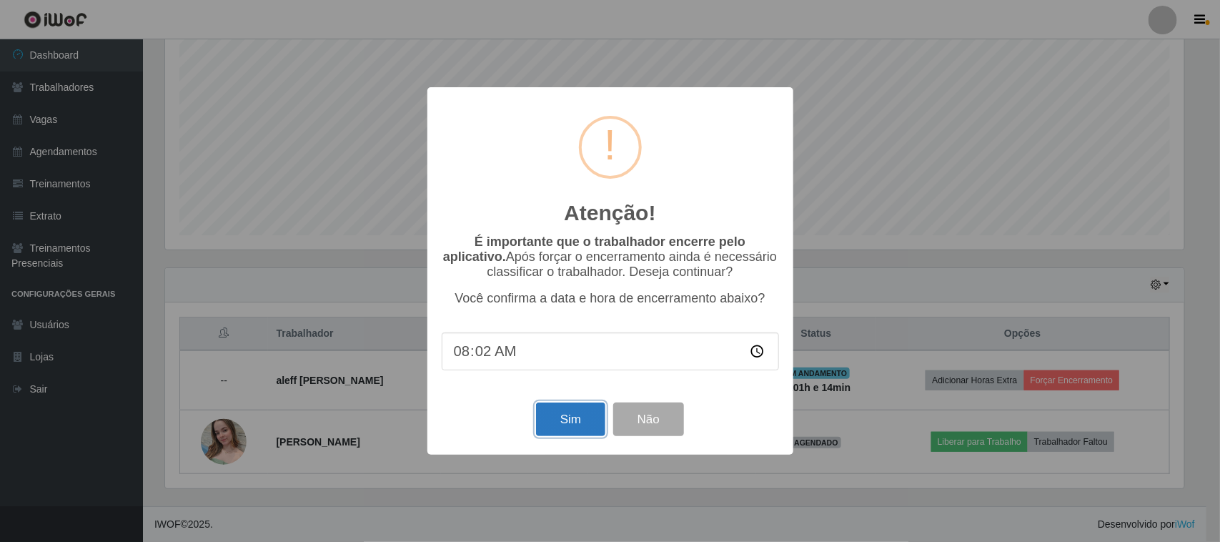
click at [577, 424] on button "Sim" at bounding box center [570, 419] width 69 height 34
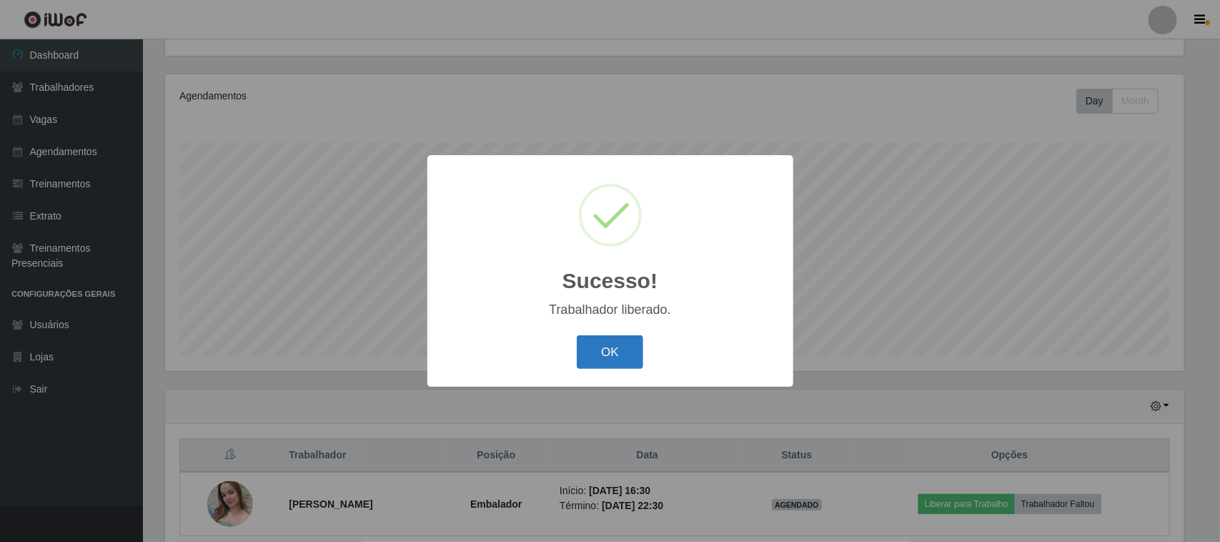
click at [615, 352] on button "OK" at bounding box center [610, 352] width 66 height 34
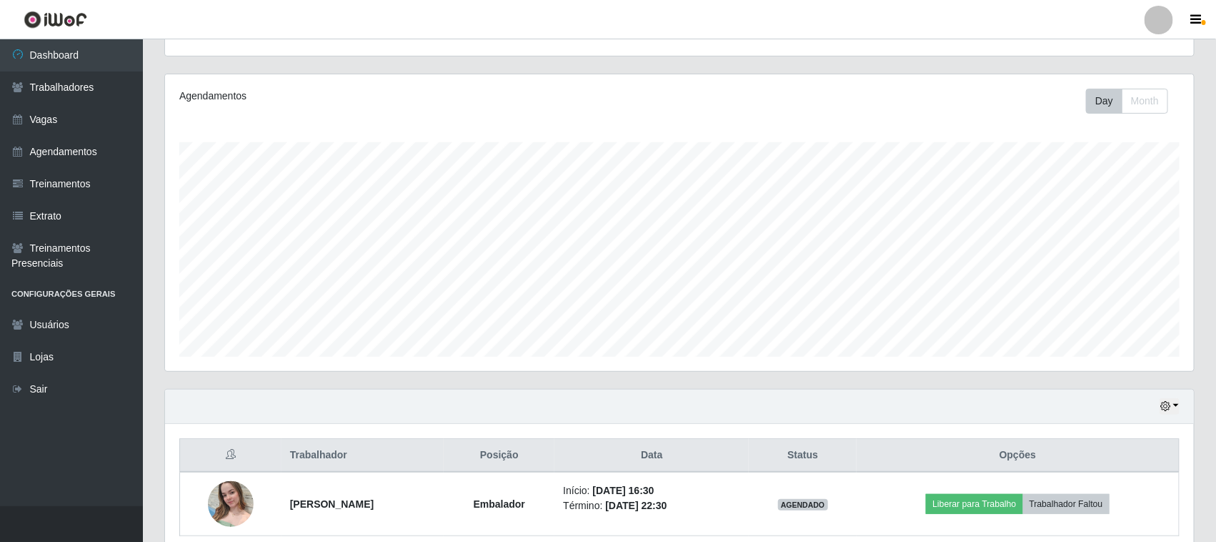
scroll to position [218, 0]
